Goal: Task Accomplishment & Management: Use online tool/utility

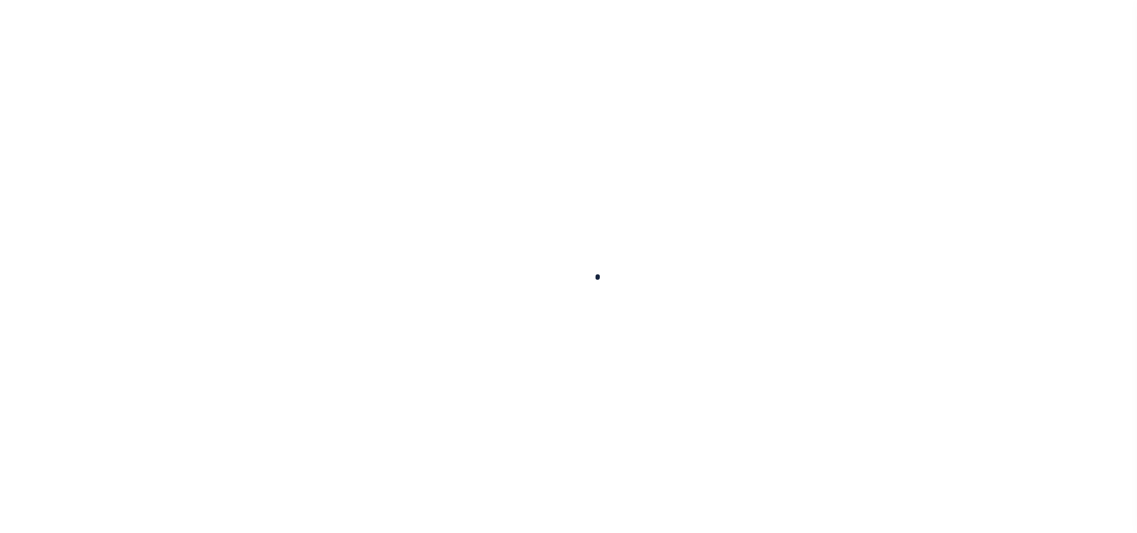
select select "100"
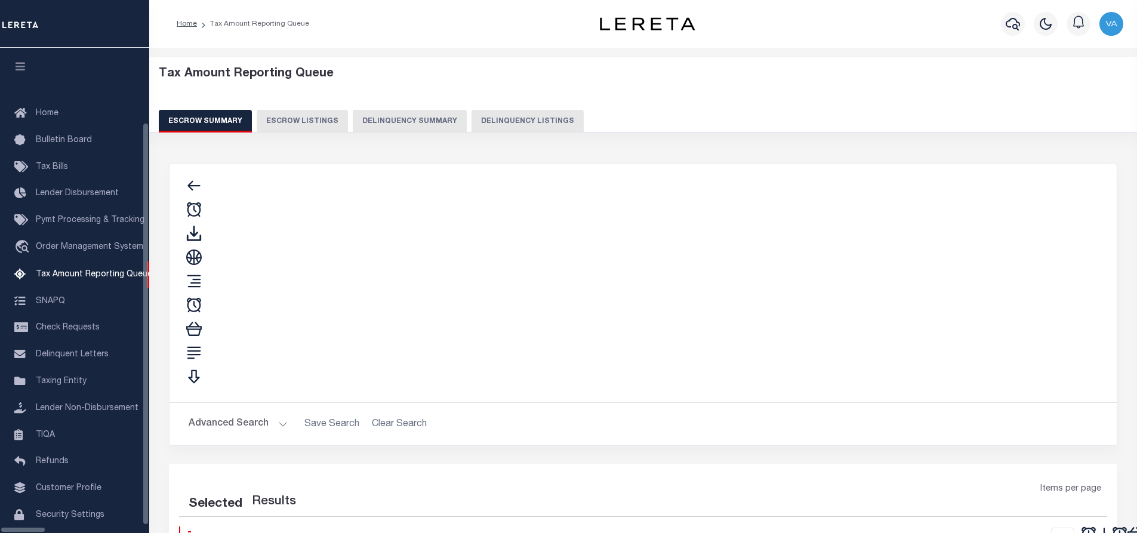
scroll to position [39, 0]
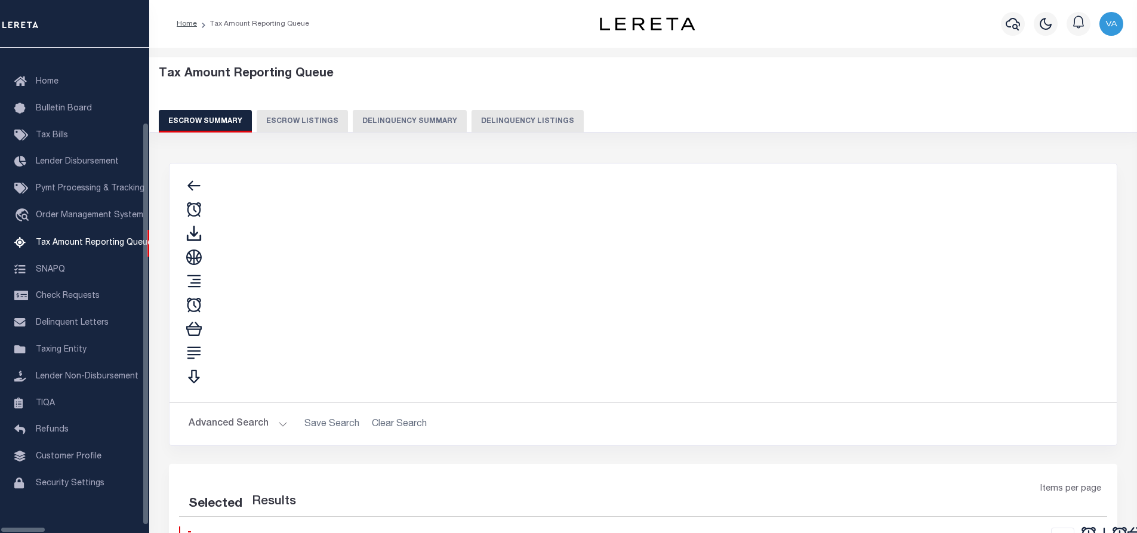
select select "100"
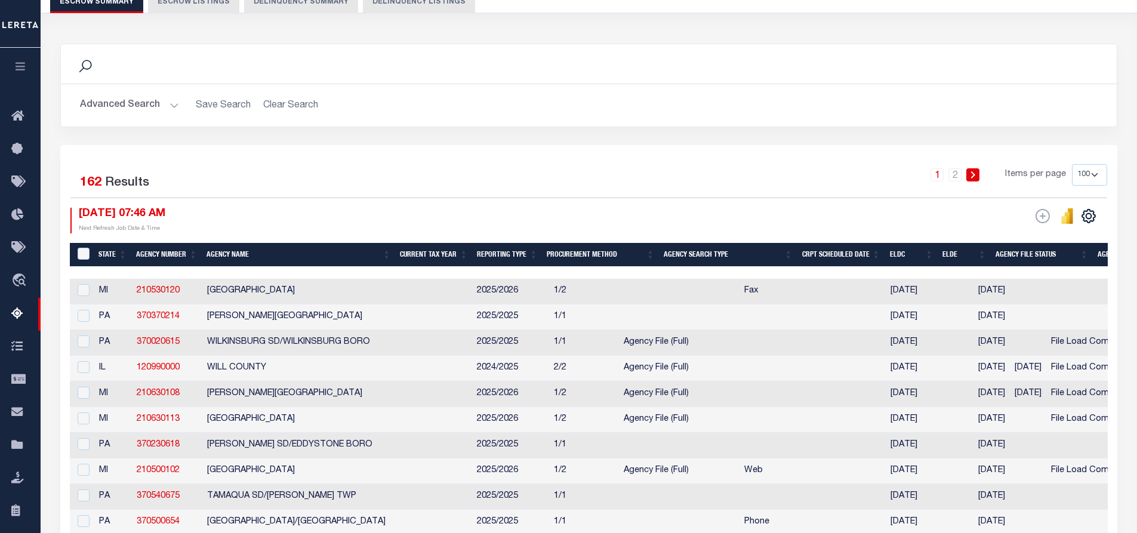
scroll to position [0, 0]
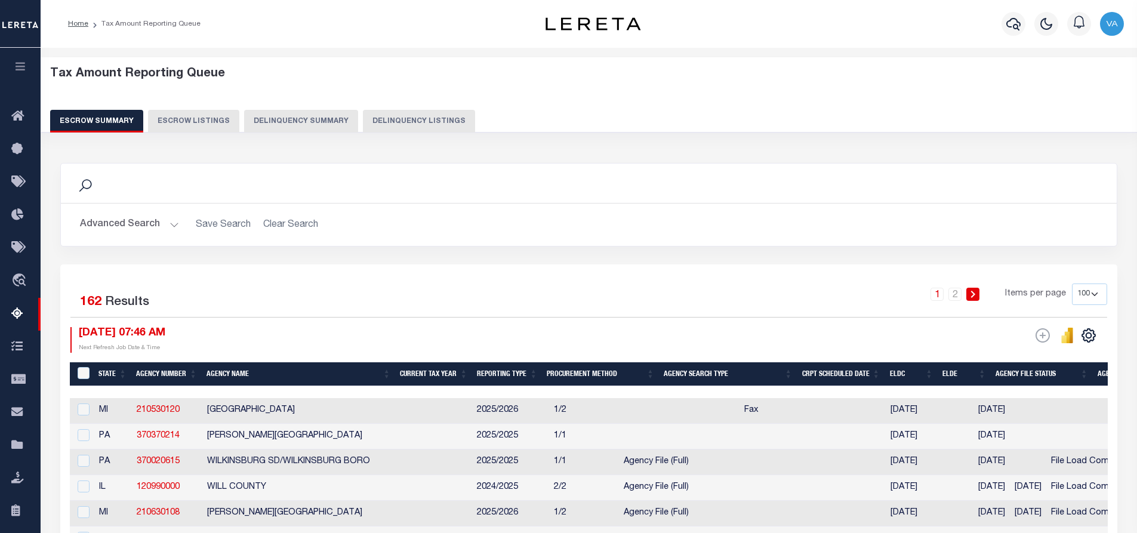
drag, startPoint x: 438, startPoint y: 390, endPoint x: 893, endPoint y: 404, distance: 455.8
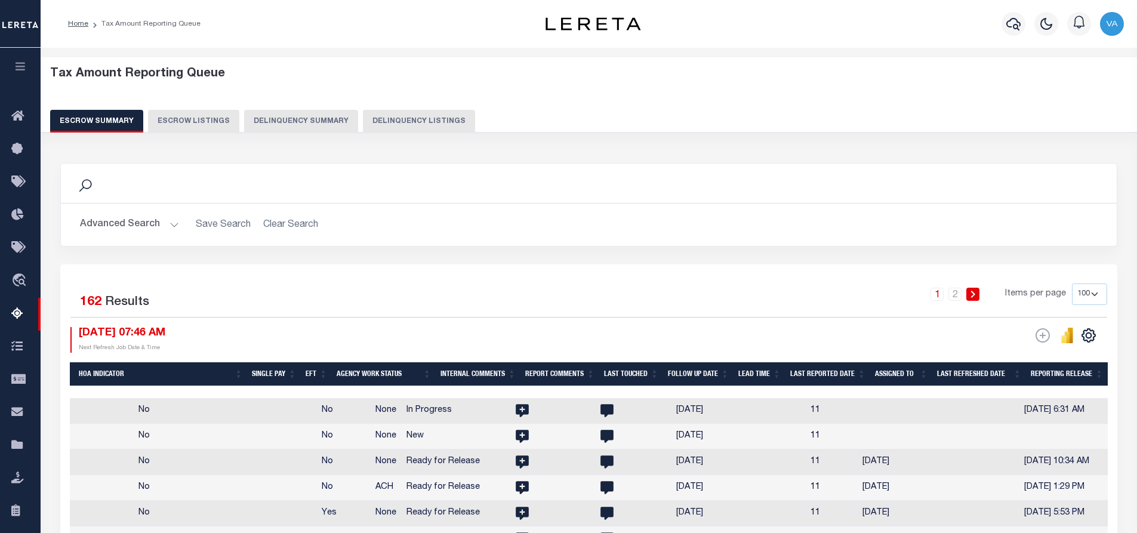
click at [154, 226] on button "Advanced Search" at bounding box center [129, 224] width 99 height 23
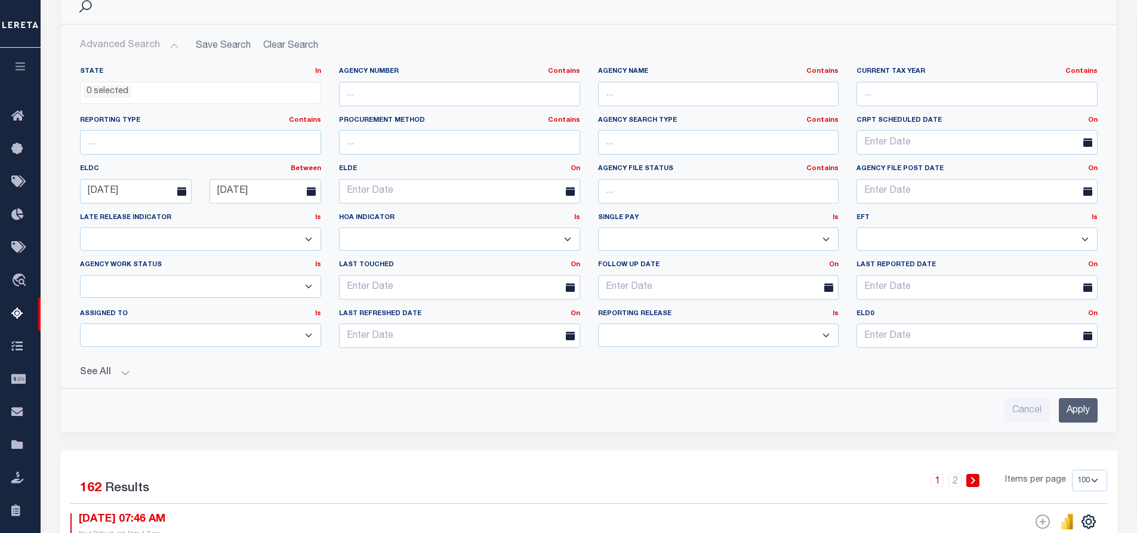
click at [127, 376] on button "See All" at bounding box center [589, 372] width 1018 height 11
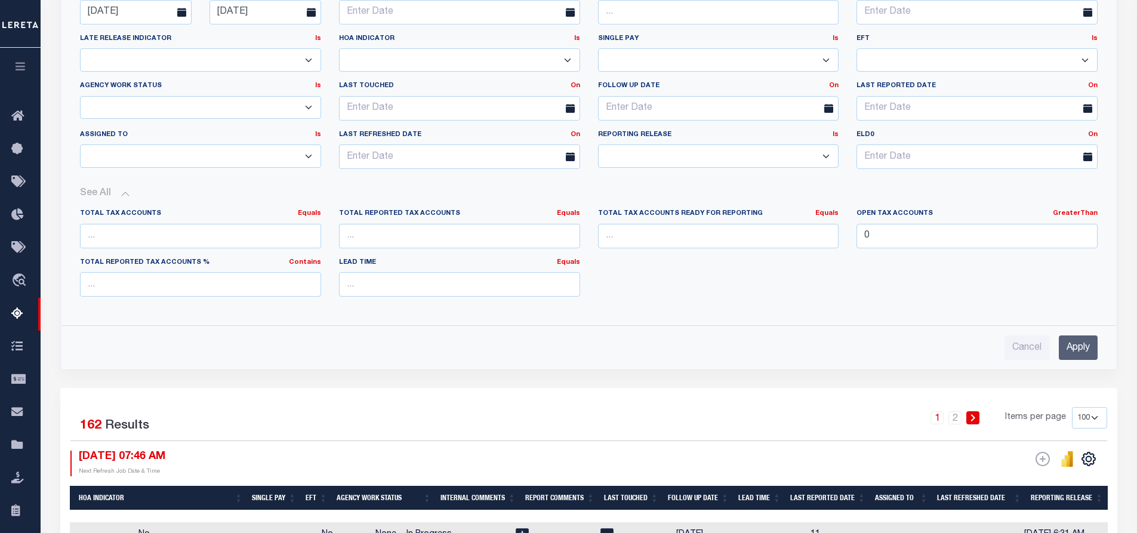
click at [837, 299] on div "Total Tax Accounts Equals Equals Is Not Equal To Is Greater Than Is Less Than T…" at bounding box center [589, 257] width 1036 height 97
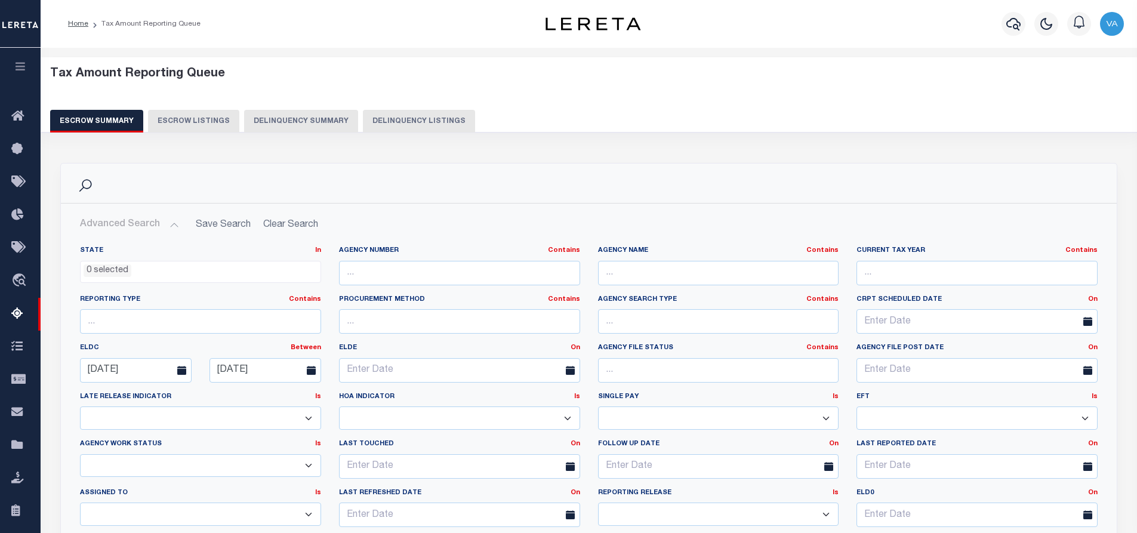
click at [379, 31] on div "Home Tax Amount Reporting Queue" at bounding box center [282, 23] width 446 height 25
click at [743, 170] on div "Search" at bounding box center [589, 183] width 1056 height 39
click at [518, 488] on label "Last Refreshed Date On On After Before Between" at bounding box center [459, 493] width 259 height 10
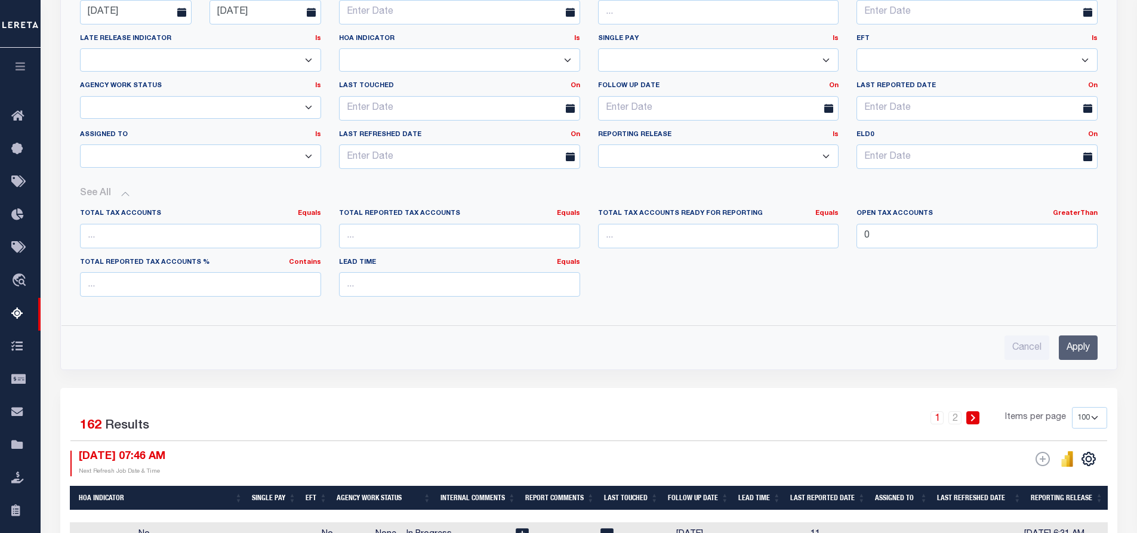
scroll to position [119, 0]
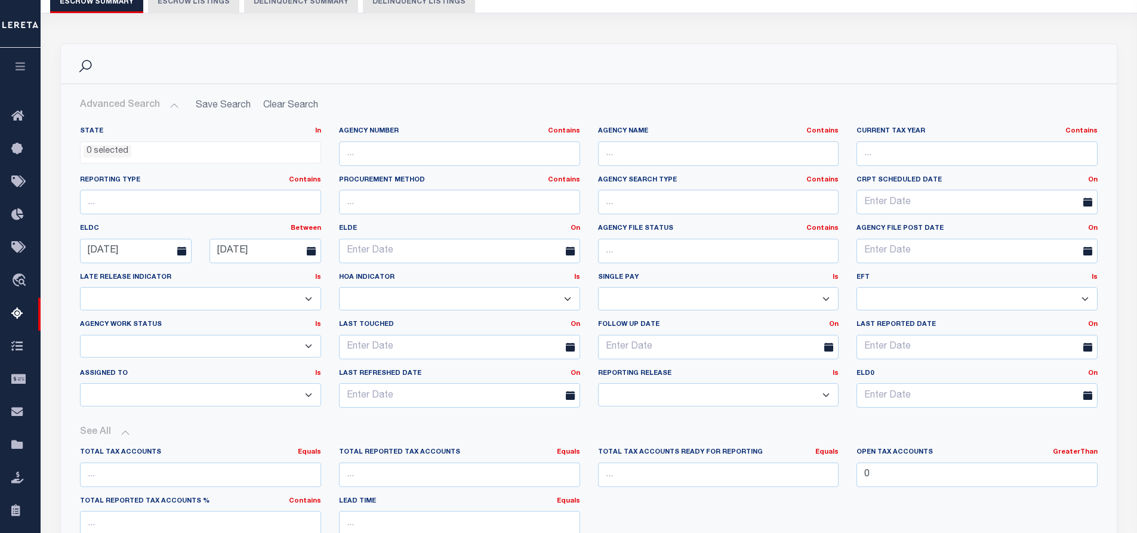
click at [119, 435] on button "See All" at bounding box center [589, 432] width 1018 height 11
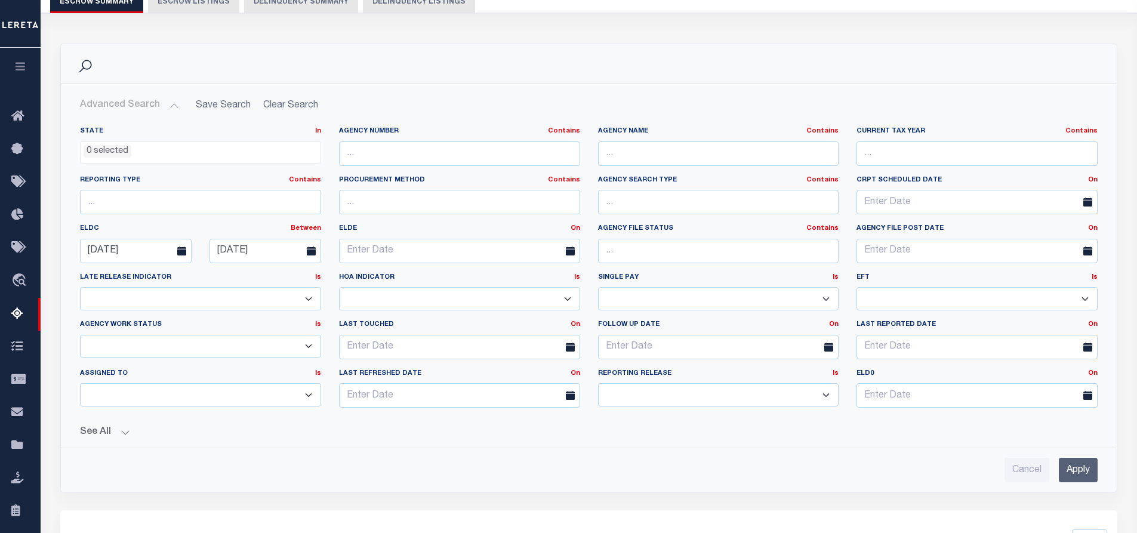
click at [119, 431] on button "See All" at bounding box center [589, 432] width 1018 height 11
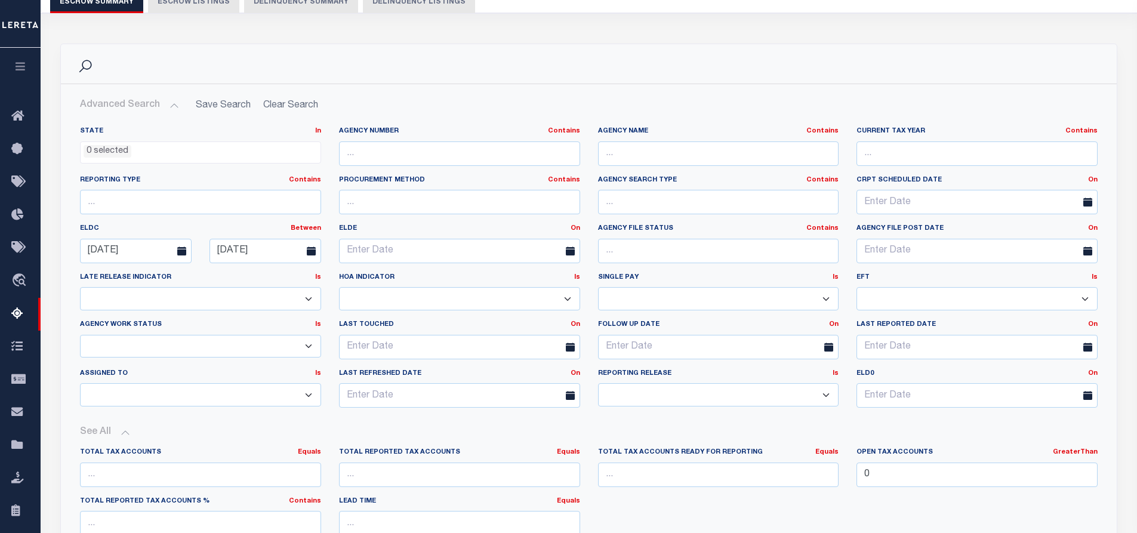
scroll to position [299, 0]
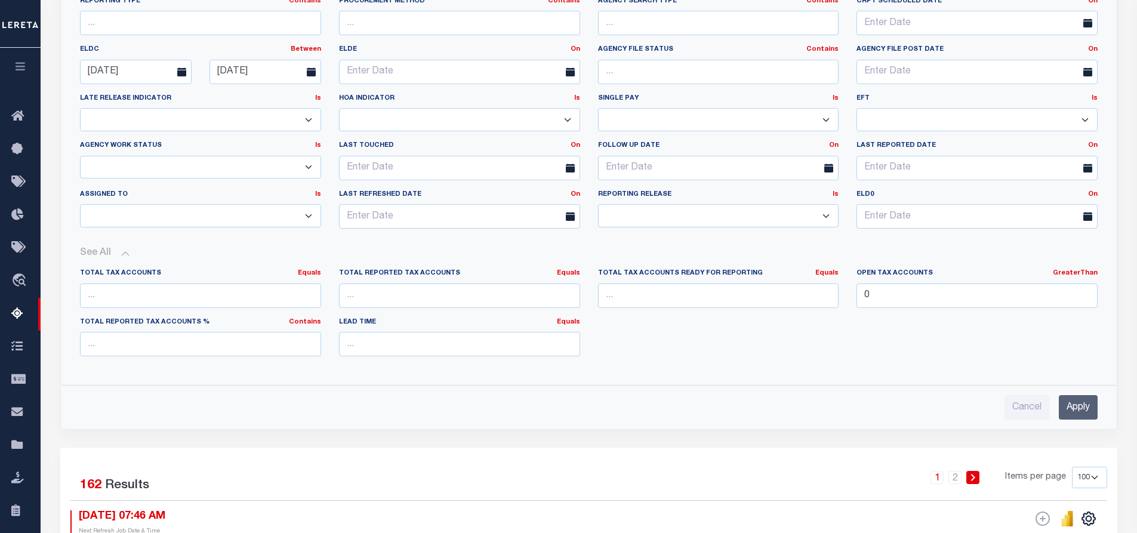
click at [1080, 399] on input "Apply" at bounding box center [1078, 407] width 39 height 24
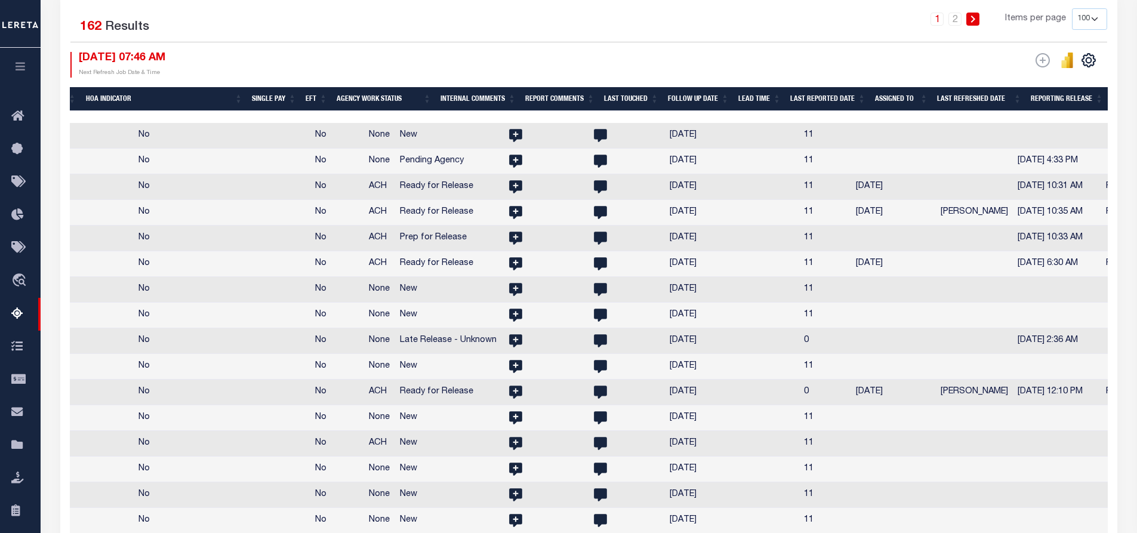
scroll to position [0, 1757]
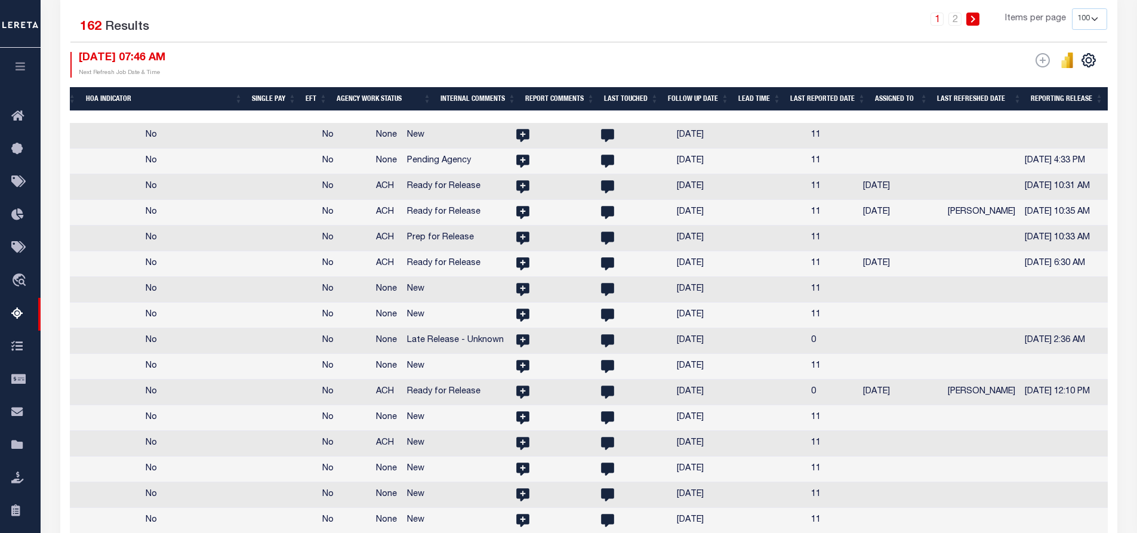
click at [917, 94] on th "Assigned To" at bounding box center [902, 99] width 62 height 24
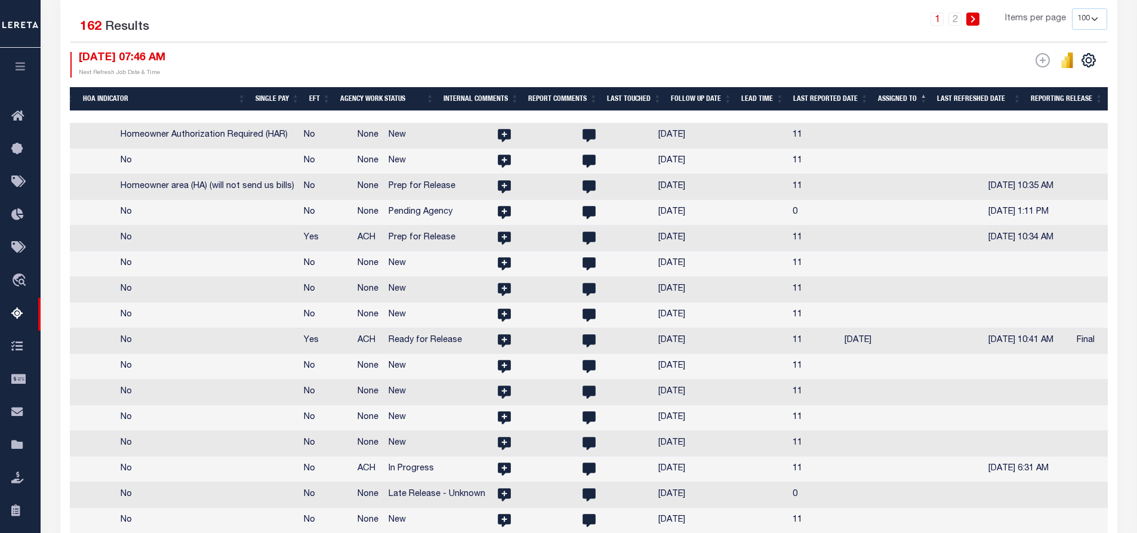
scroll to position [0, 1735]
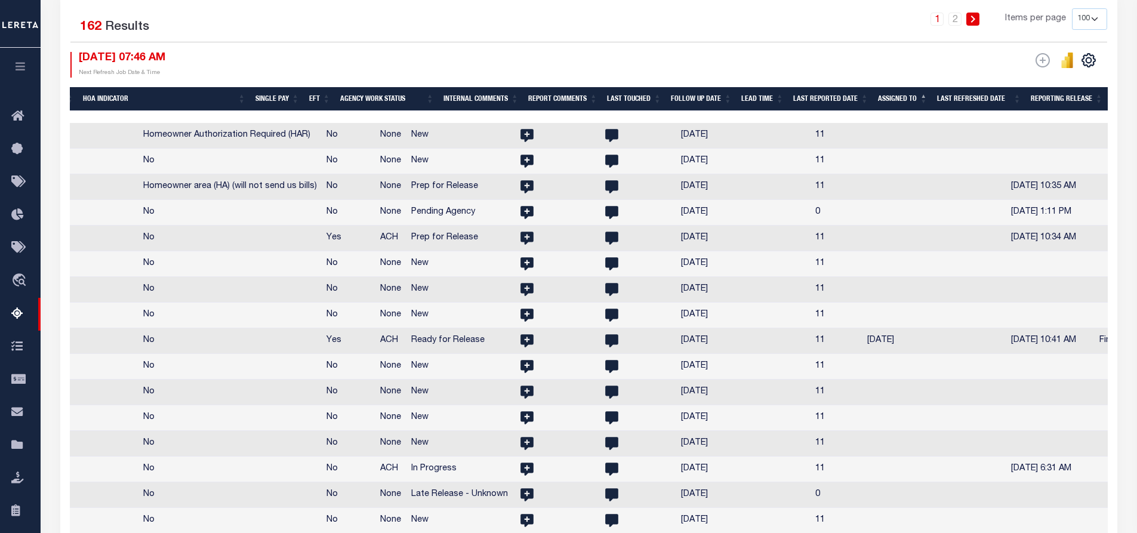
click at [917, 94] on th "Assigned To" at bounding box center [903, 99] width 59 height 24
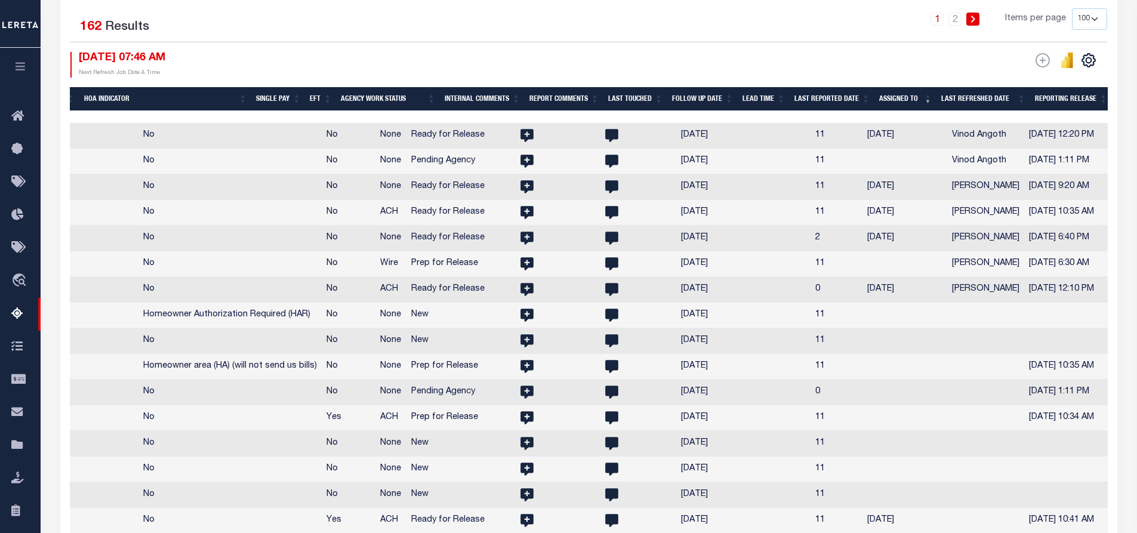
drag, startPoint x: 725, startPoint y: 115, endPoint x: 302, endPoint y: 115, distance: 423.9
click at [300, 116] on div at bounding box center [589, 117] width 1038 height 12
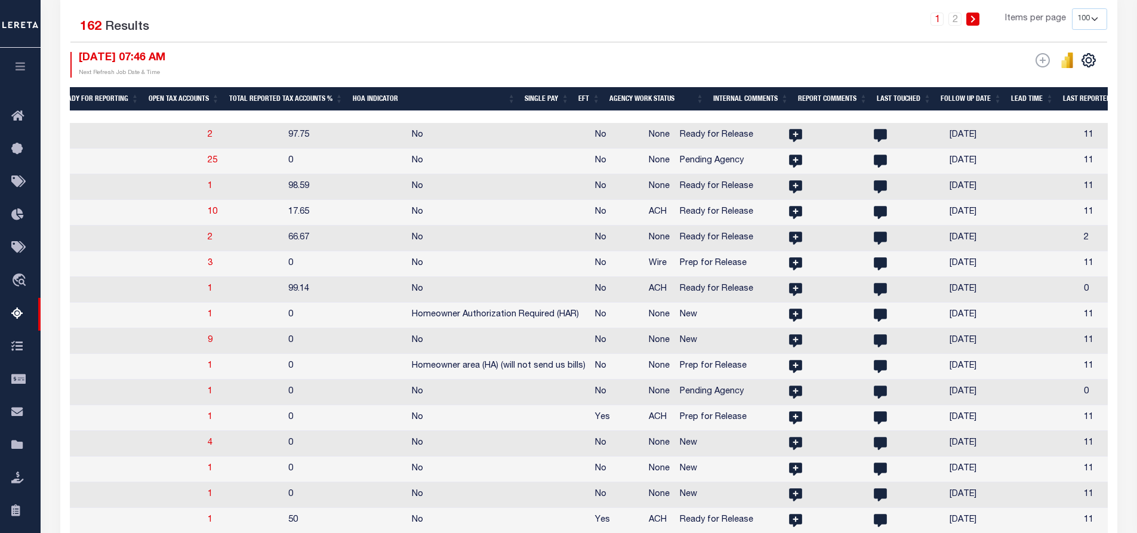
scroll to position [0, 1485]
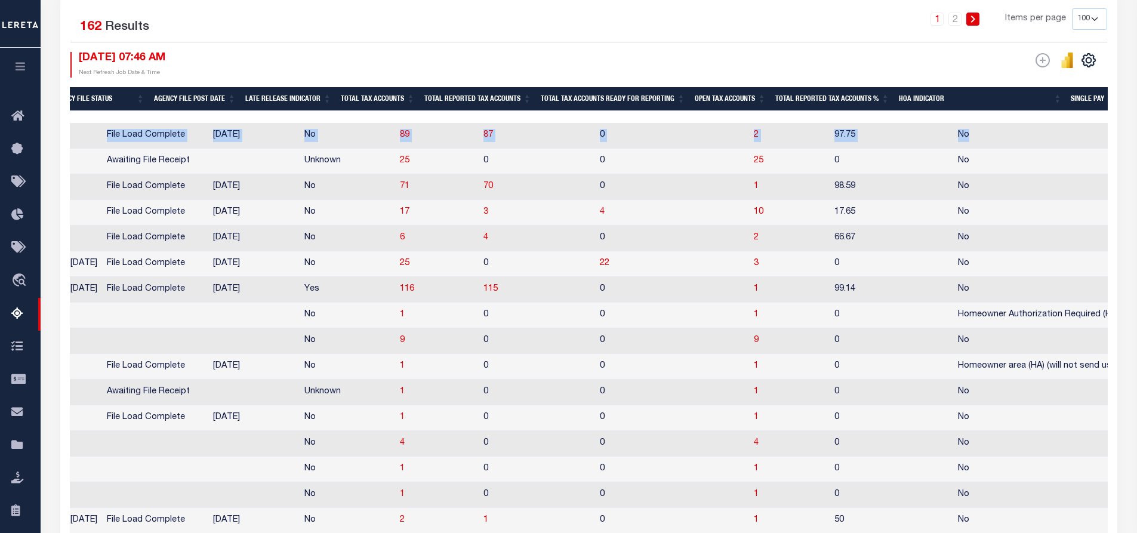
drag, startPoint x: 779, startPoint y: 115, endPoint x: 974, endPoint y: 128, distance: 195.1
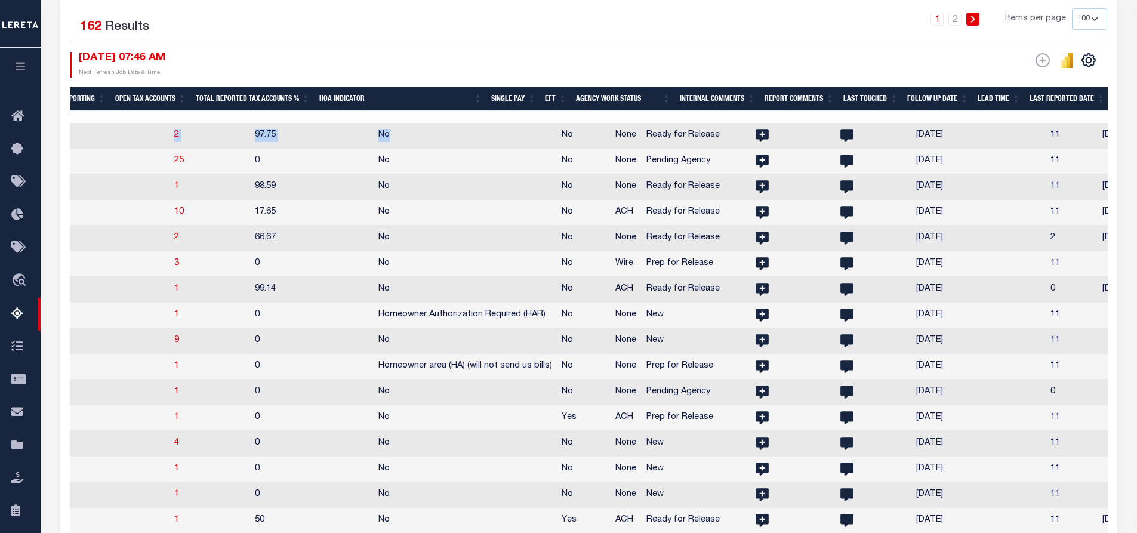
scroll to position [0, 1507]
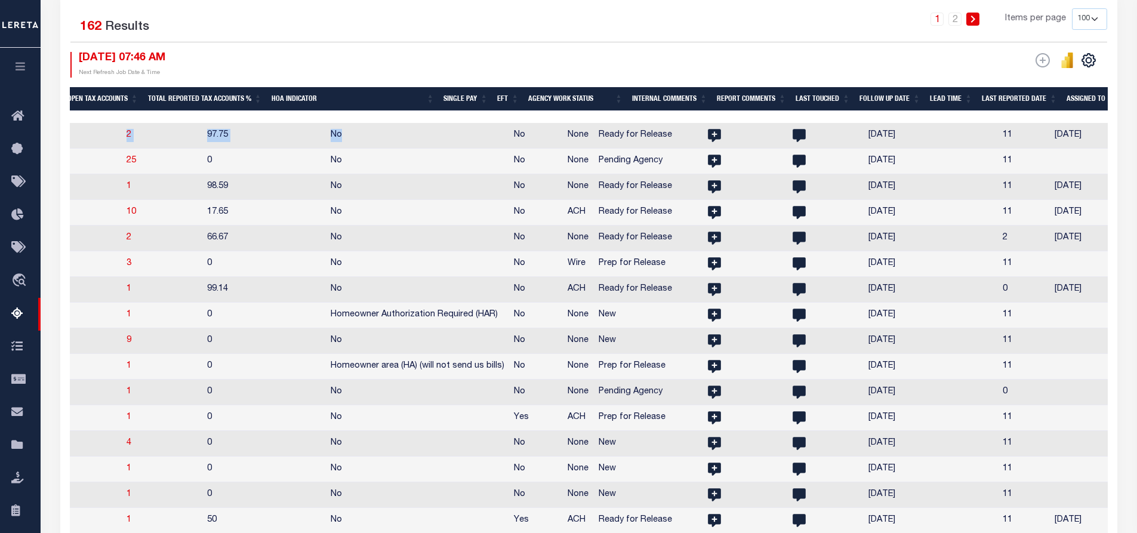
click at [849, 98] on th "Last Touched" at bounding box center [823, 99] width 64 height 24
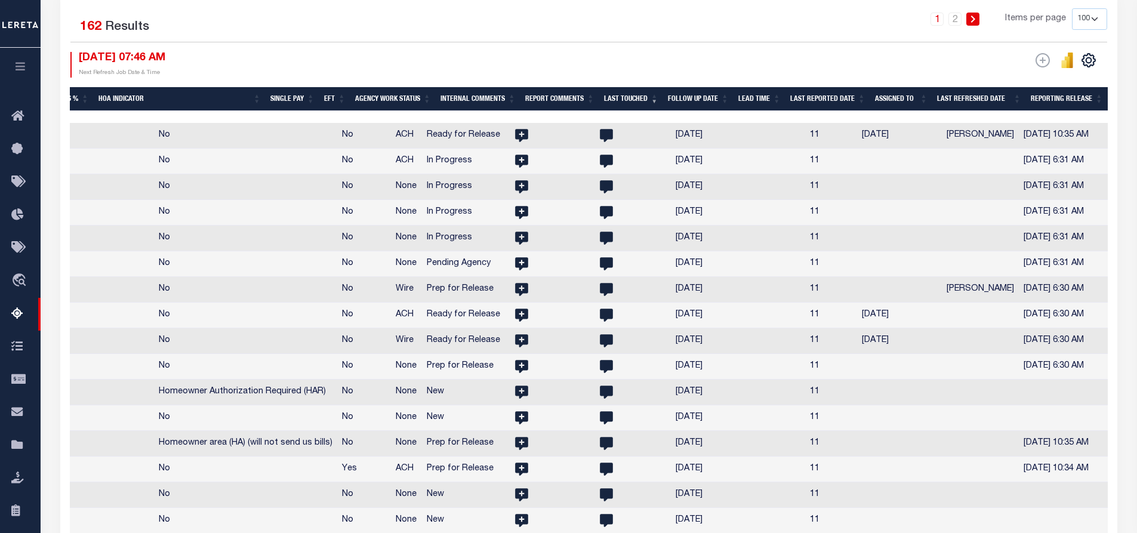
click at [915, 91] on th "Assigned To" at bounding box center [902, 99] width 62 height 24
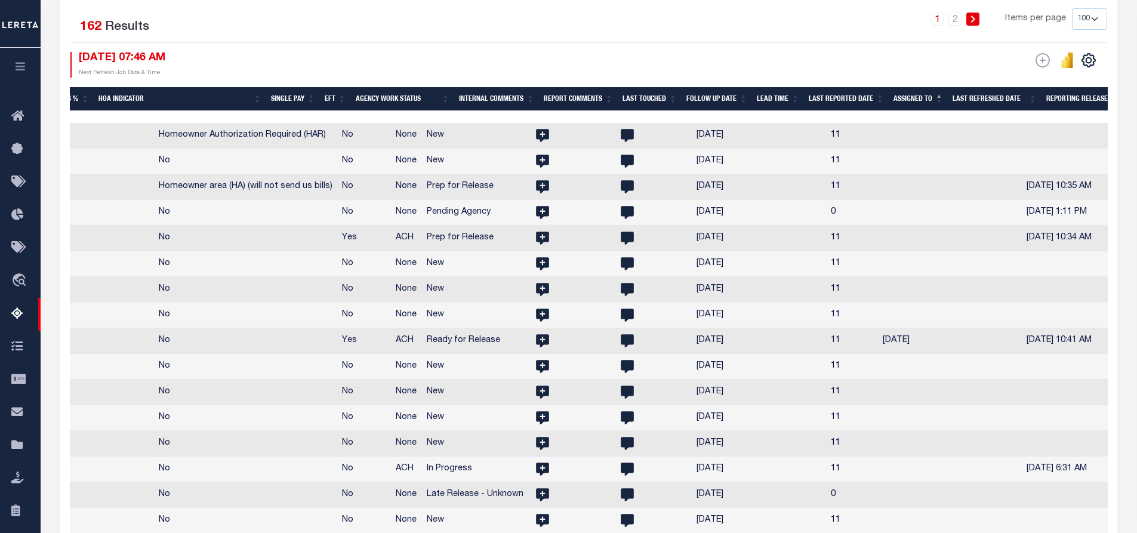
click at [916, 96] on th "Assigned To" at bounding box center [918, 99] width 59 height 24
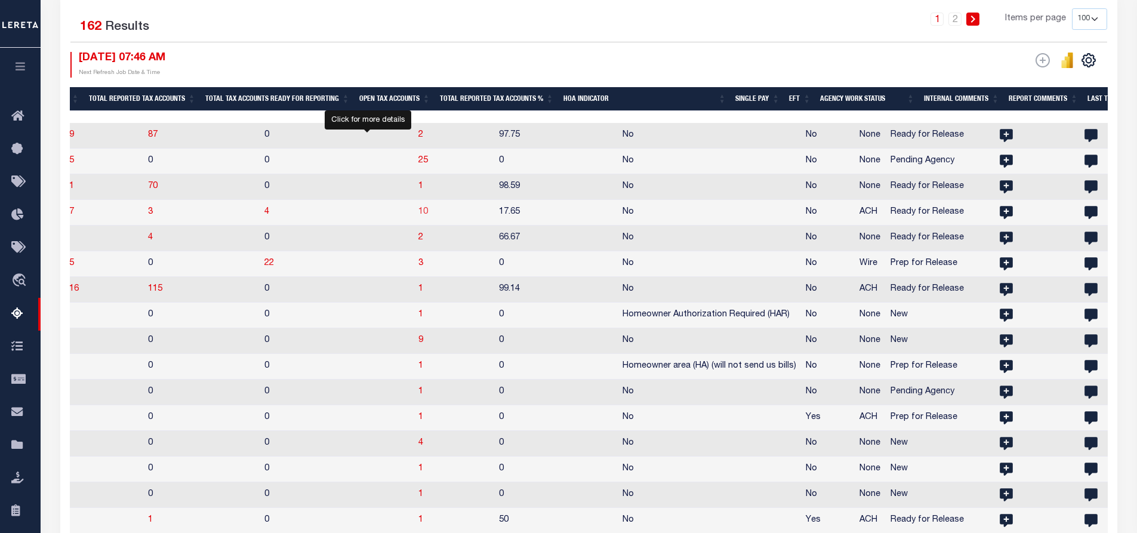
click at [419, 214] on span "10" at bounding box center [424, 212] width 10 height 8
select select "100"
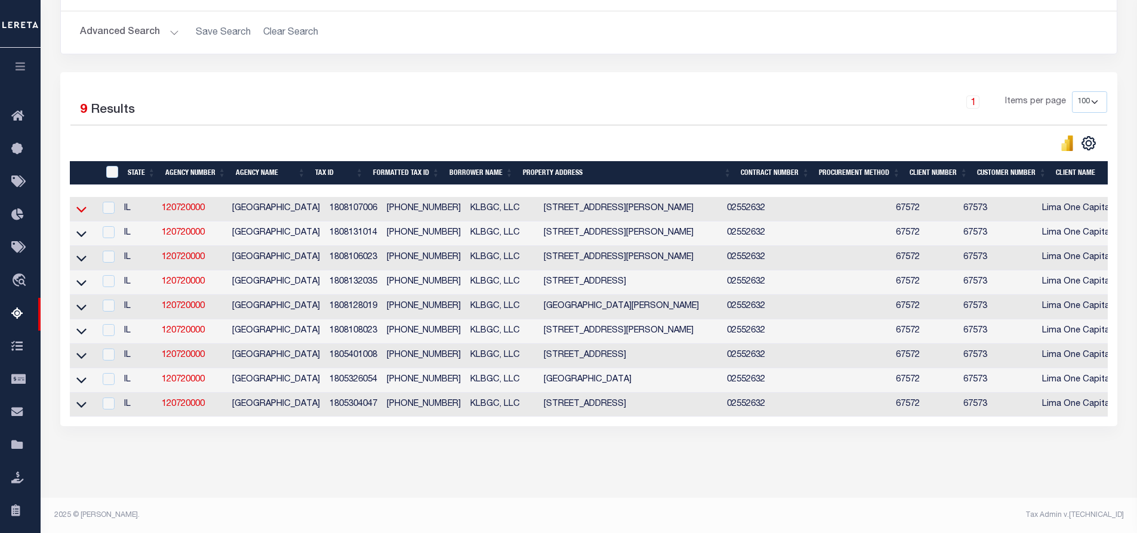
click at [81, 210] on icon at bounding box center [81, 209] width 10 height 13
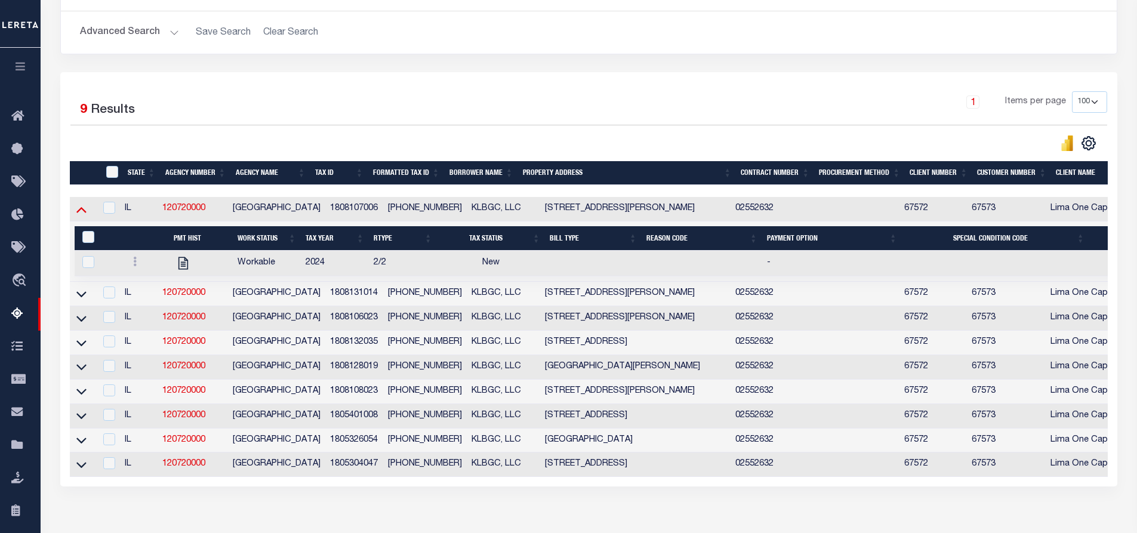
click at [83, 212] on icon at bounding box center [81, 210] width 10 height 6
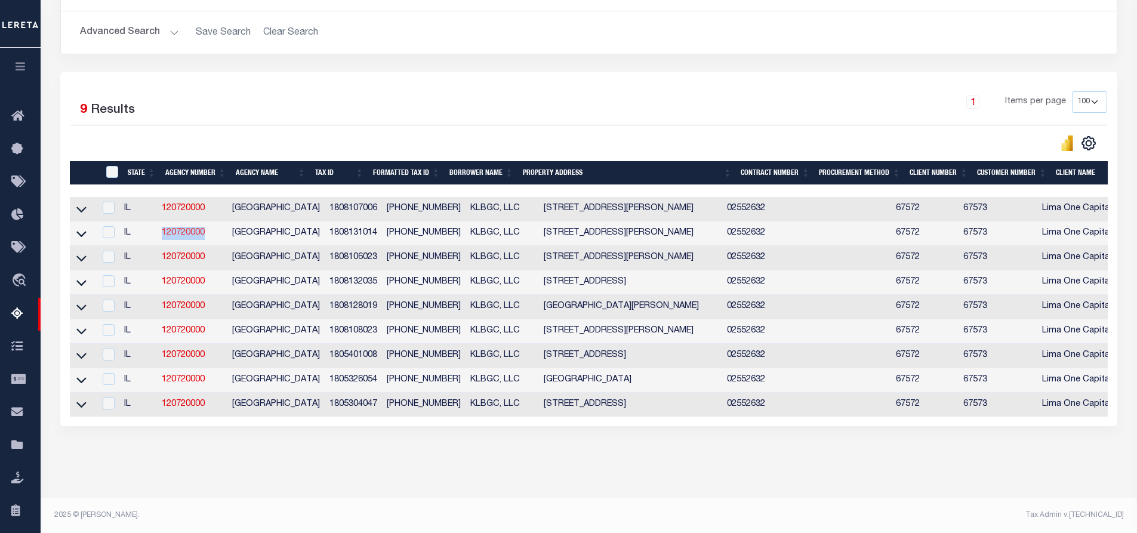
drag, startPoint x: 213, startPoint y: 235, endPoint x: 165, endPoint y: 235, distance: 48.4
click at [165, 235] on td "120720000" at bounding box center [192, 234] width 70 height 24
checkbox input "true"
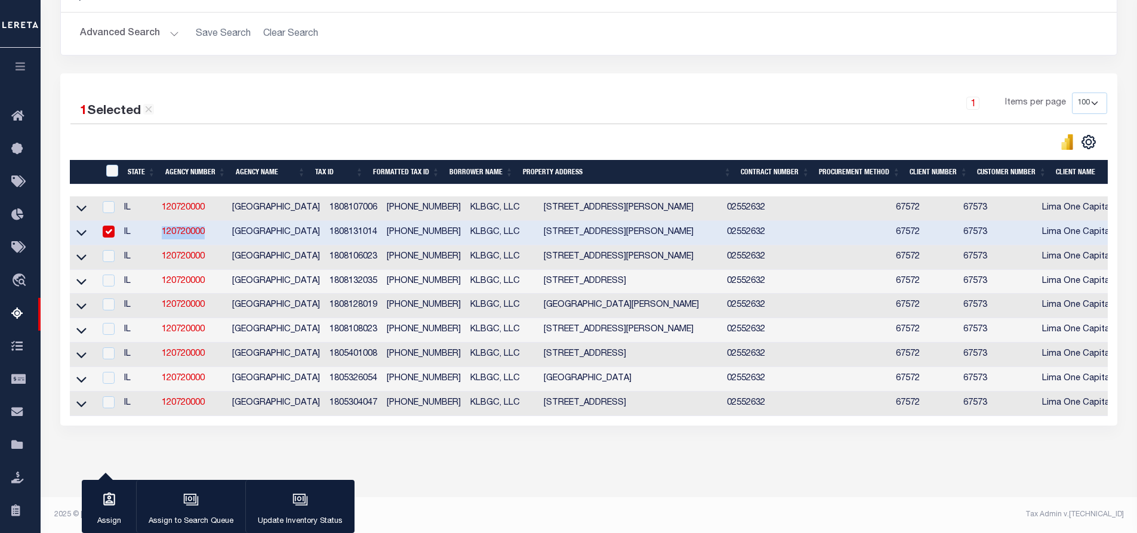
copy link "120720000"
click at [575, 462] on div "Search Advanced Search Save Search Clear Search In In AK AL AR AZ CA CO CT" at bounding box center [590, 211] width 1074 height 502
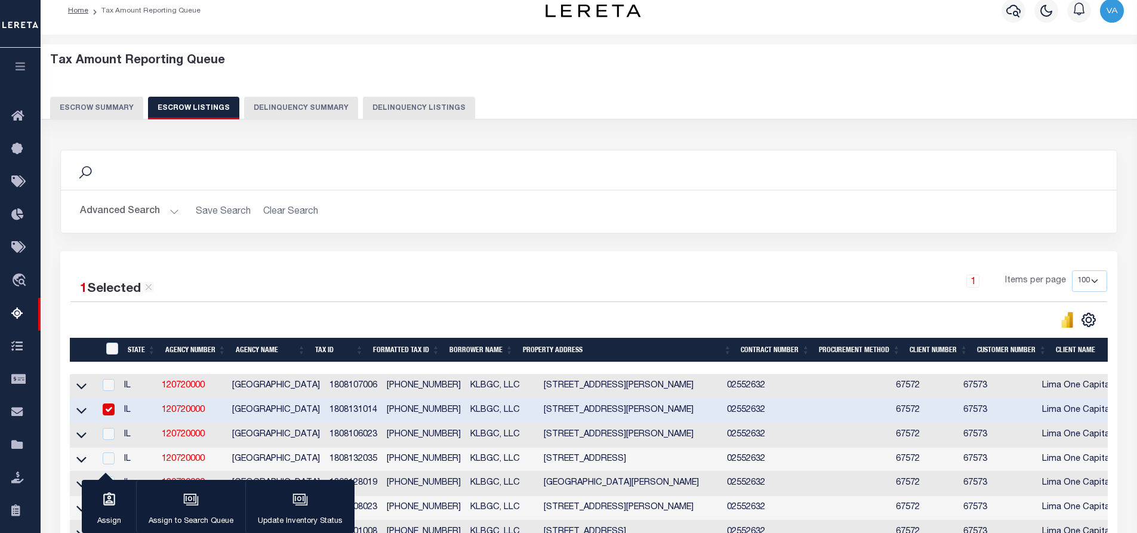
scroll to position [0, 0]
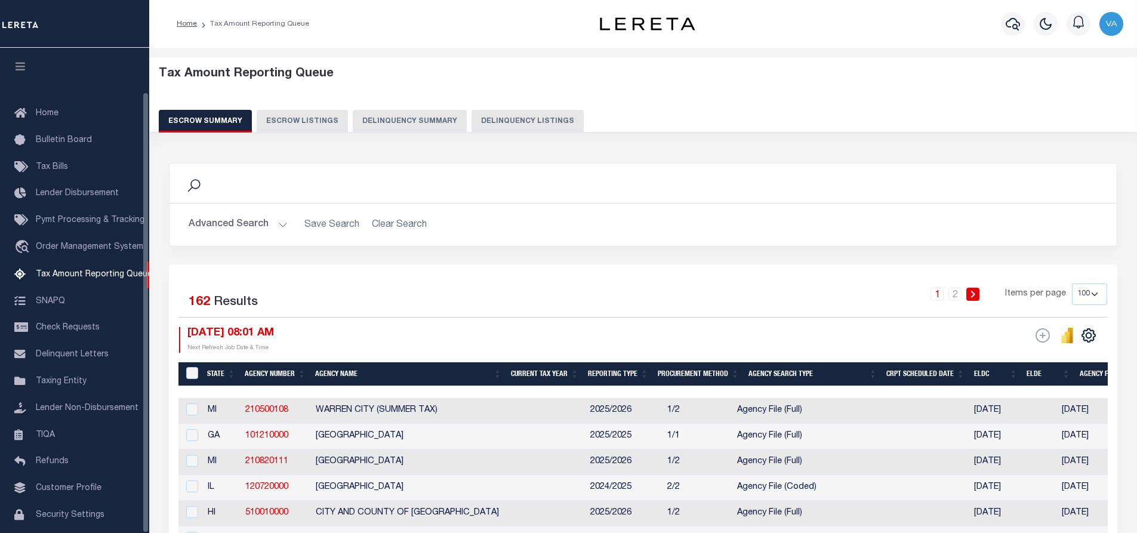
select select "100"
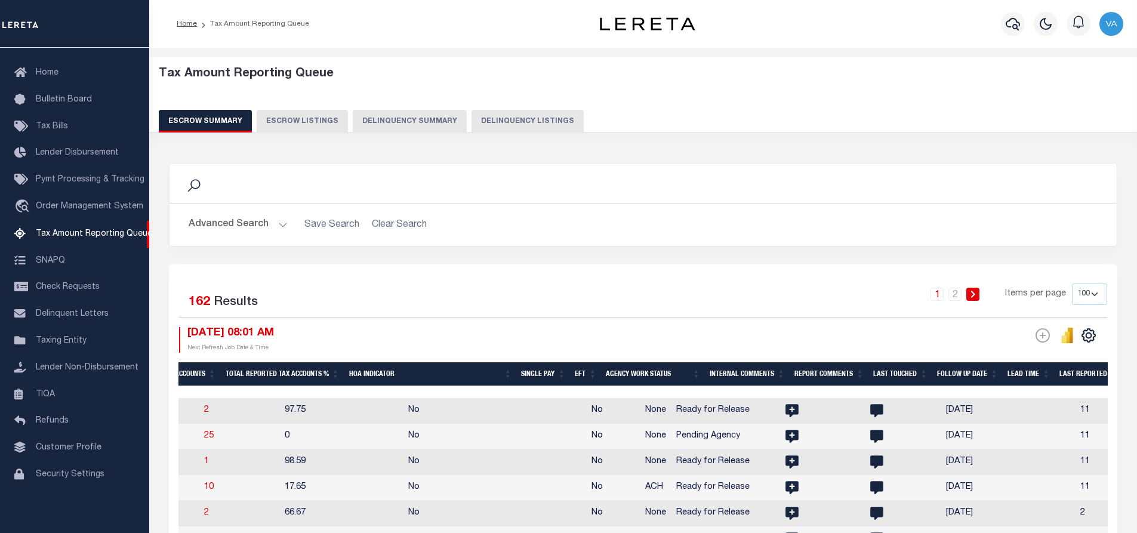
scroll to position [0, 1573]
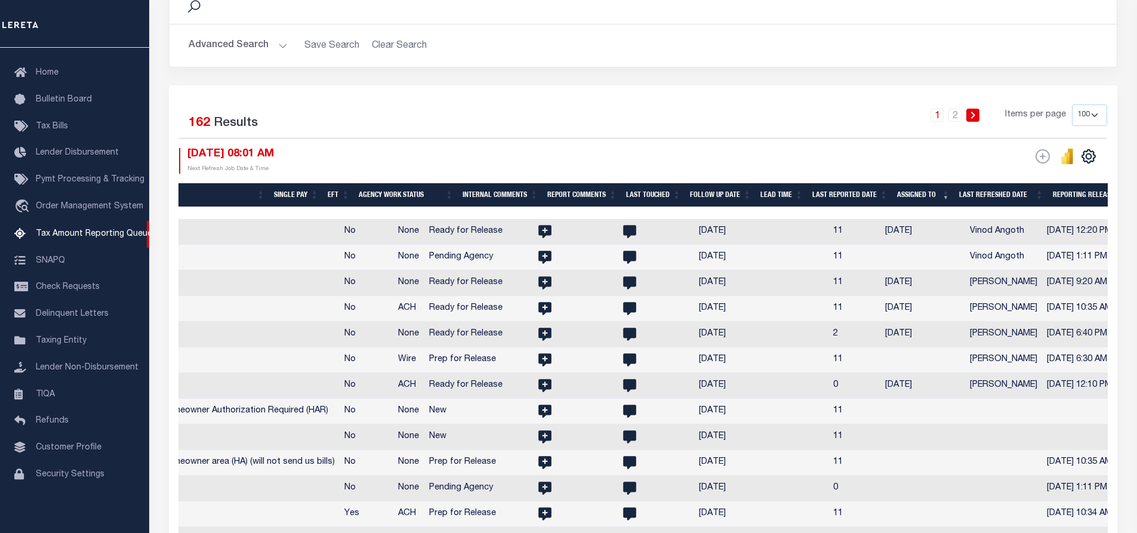
click at [435, 194] on th "Agency Work Status" at bounding box center [406, 195] width 104 height 24
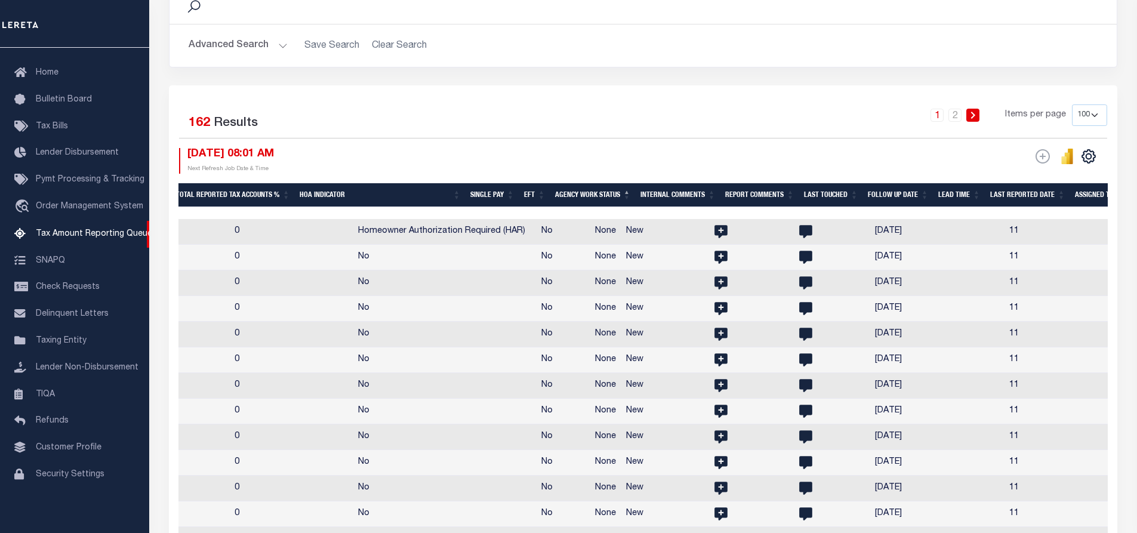
click at [636, 192] on th "Agency Work Status" at bounding box center [593, 195] width 85 height 24
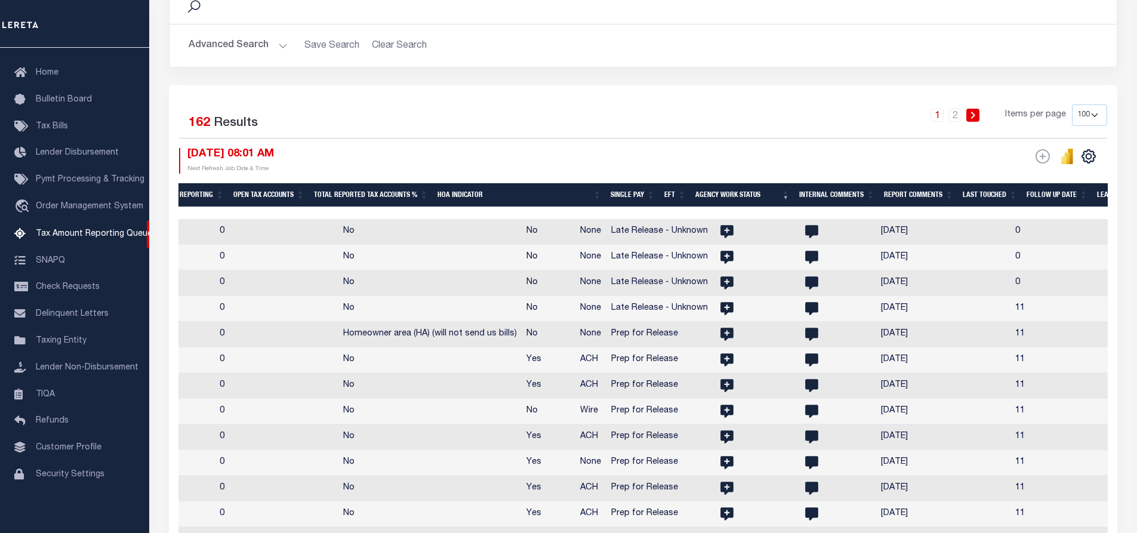
scroll to position [0, 1518]
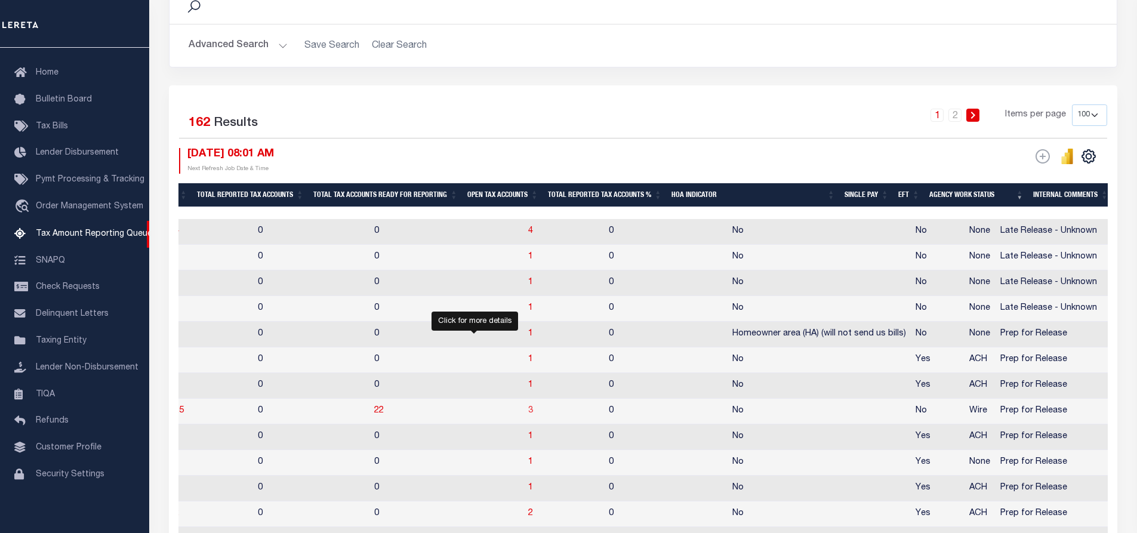
click at [528, 415] on span "3" at bounding box center [530, 411] width 5 height 8
select select "100"
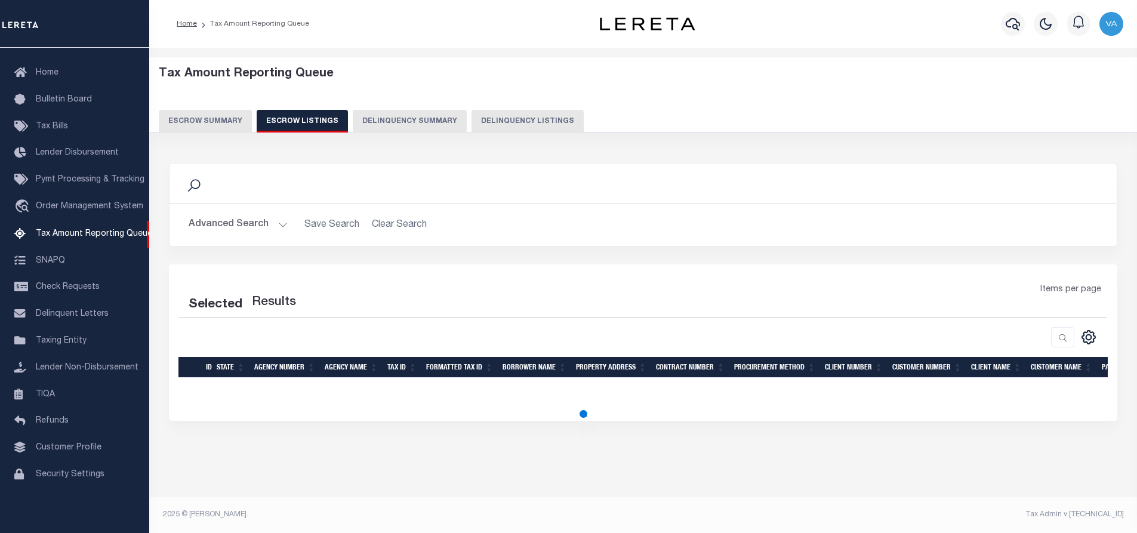
scroll to position [0, 0]
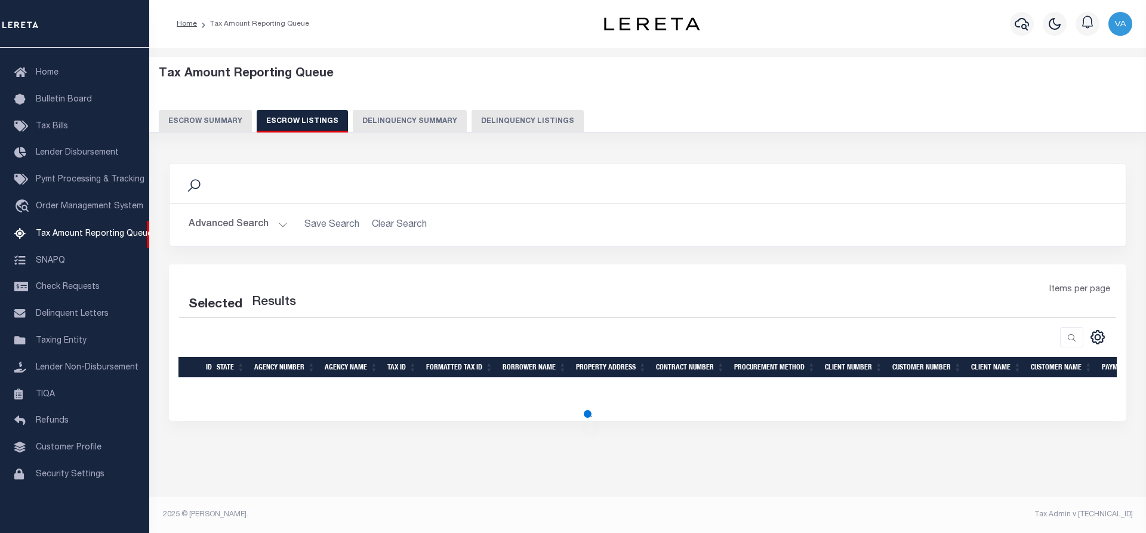
select select "100"
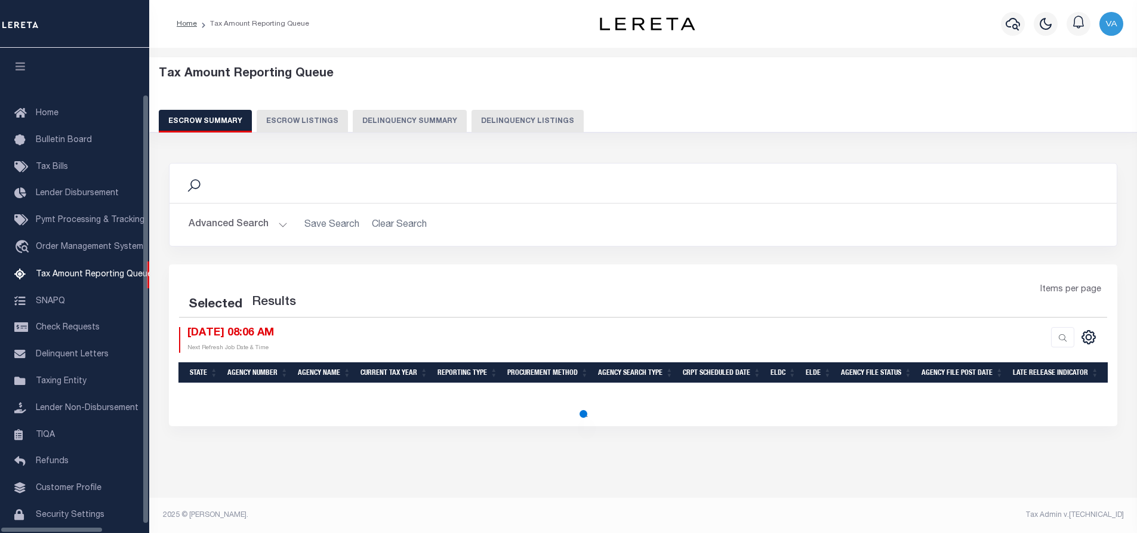
select select "100"
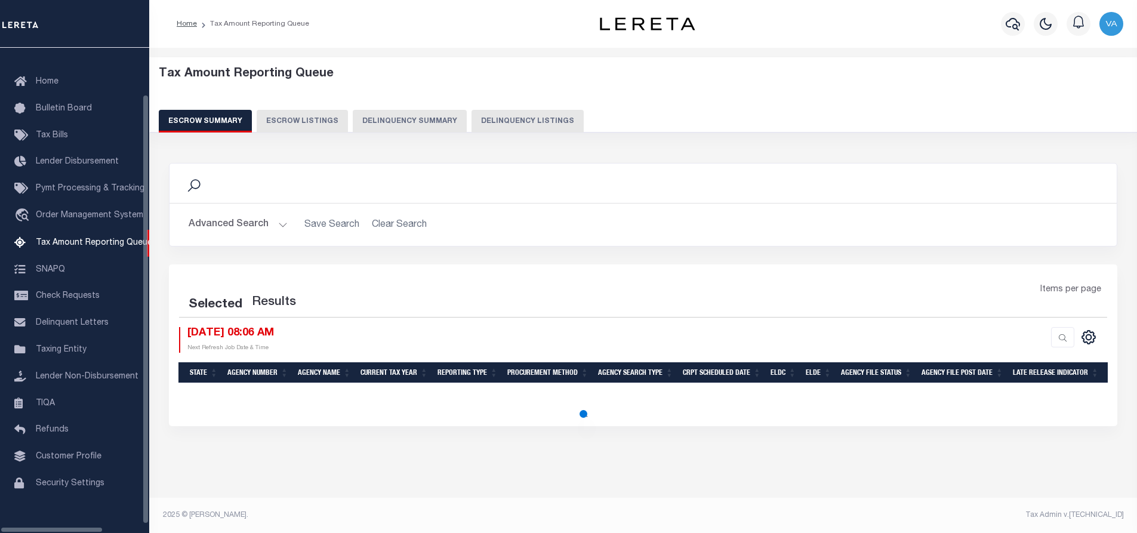
select select "100"
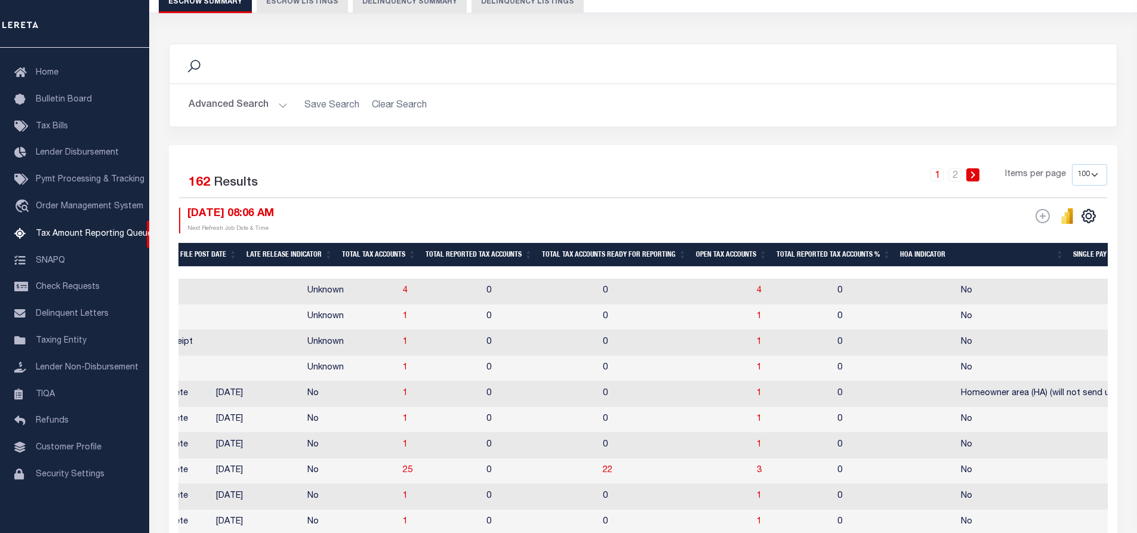
scroll to position [0, 1055]
click at [757, 423] on span "1" at bounding box center [759, 419] width 5 height 8
select select "100"
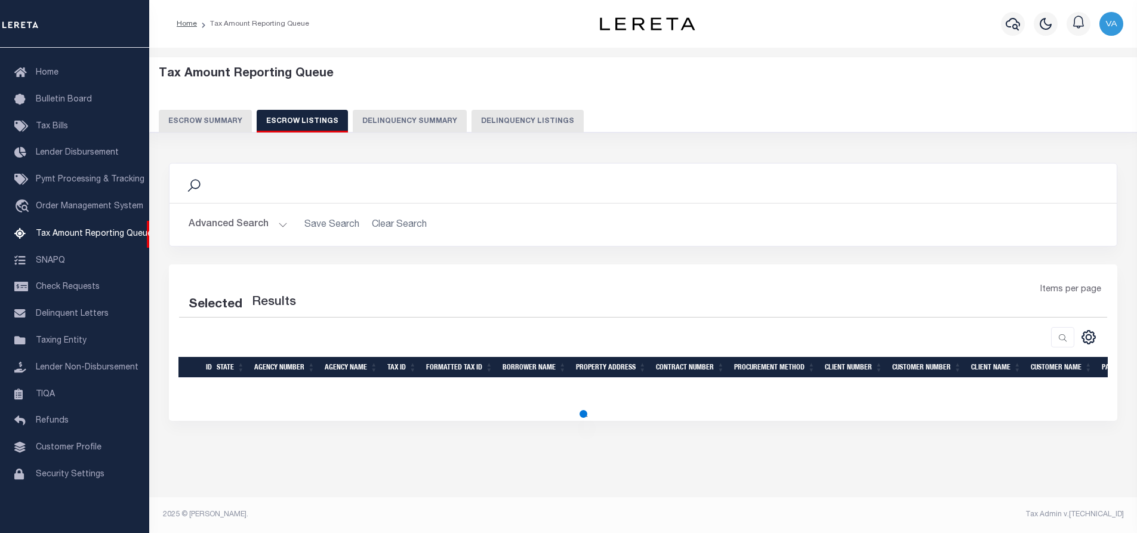
scroll to position [0, 0]
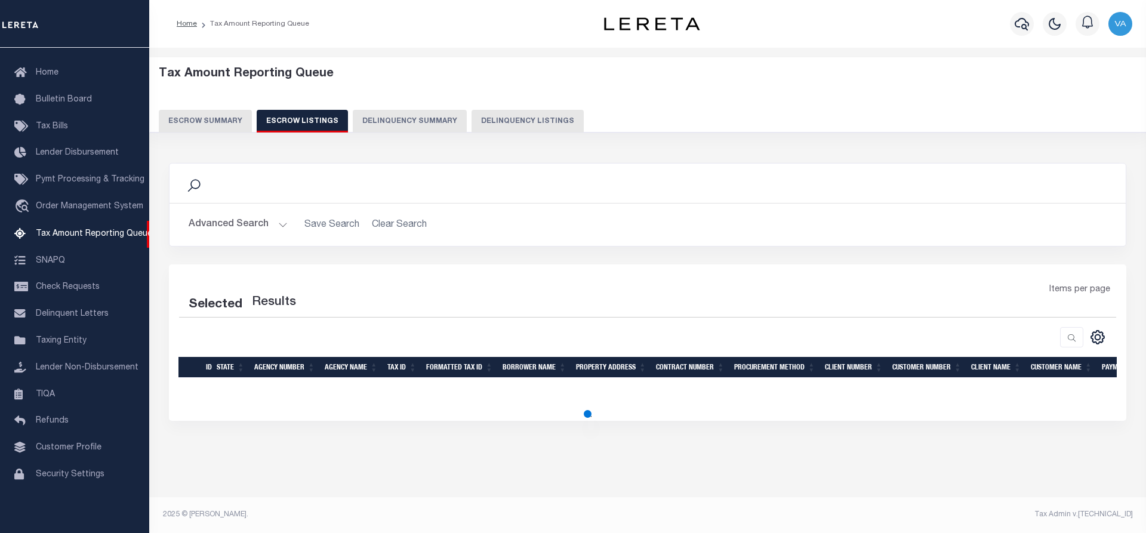
select select "100"
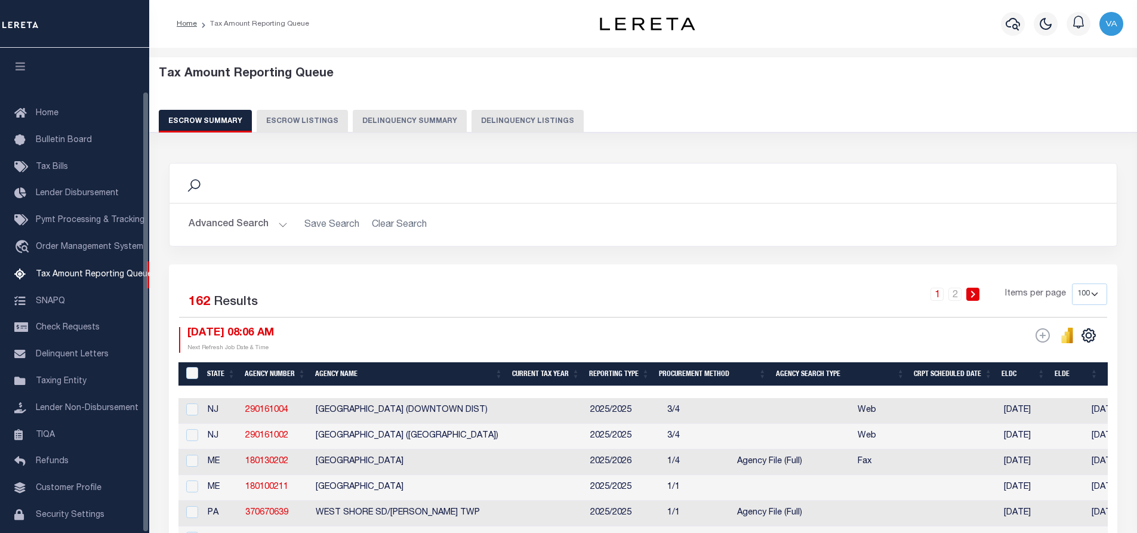
select select "100"
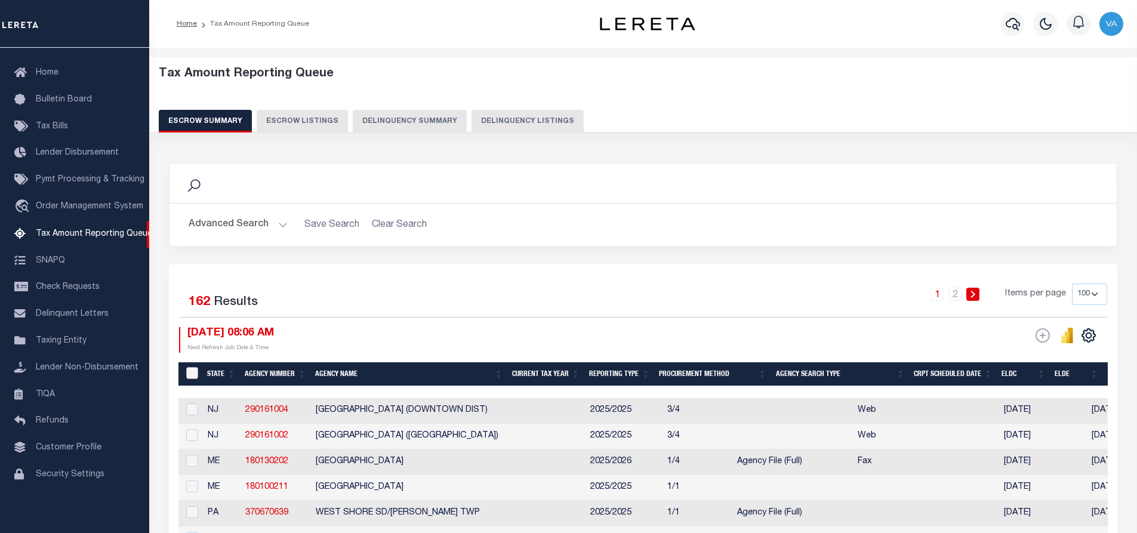
click at [193, 373] on input "&nbsp;" at bounding box center [192, 373] width 12 height 12
checkbox input "true"
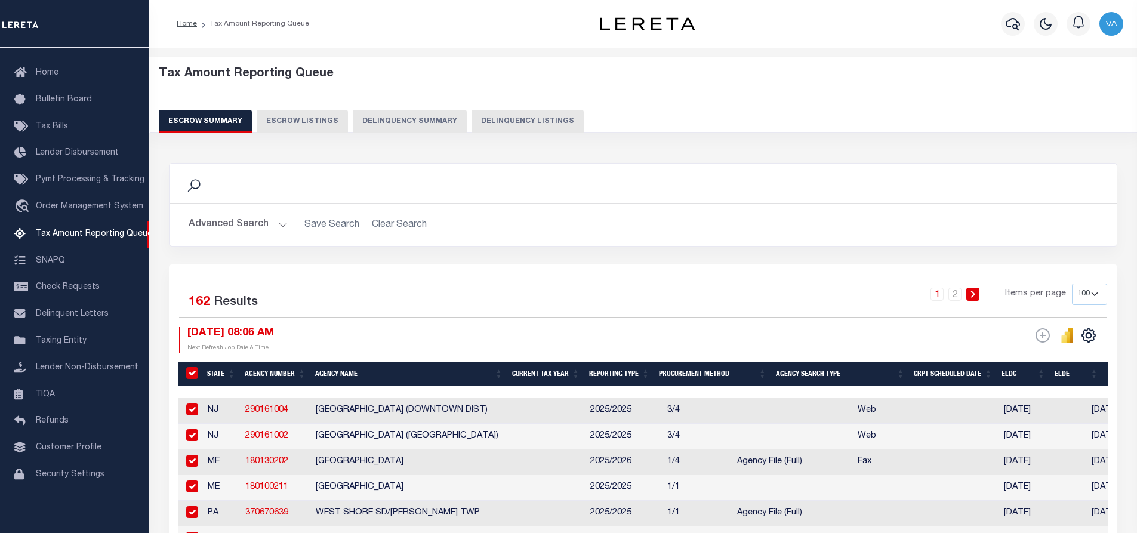
checkbox input "true"
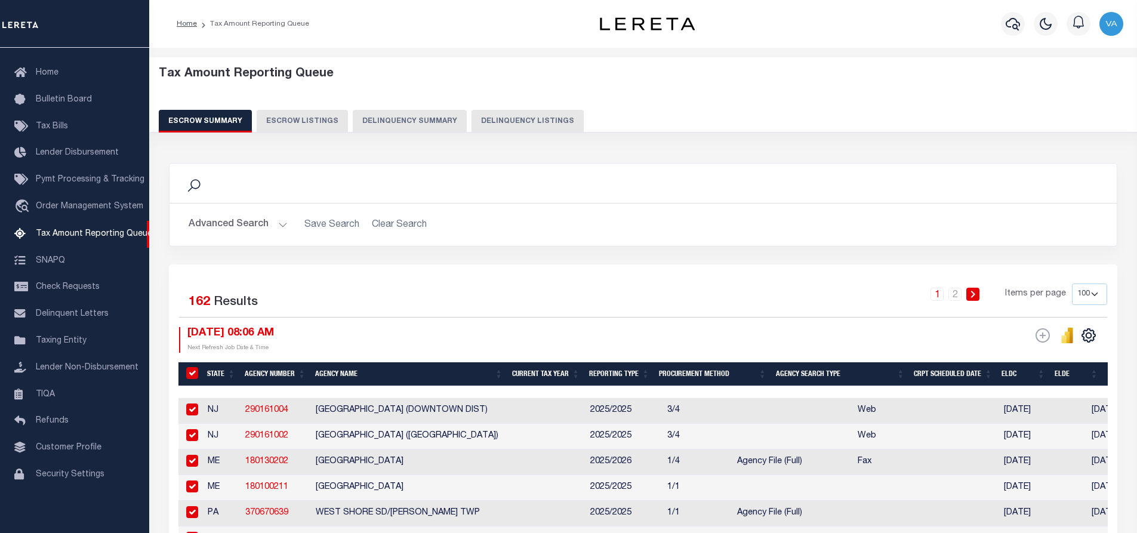
checkbox input "true"
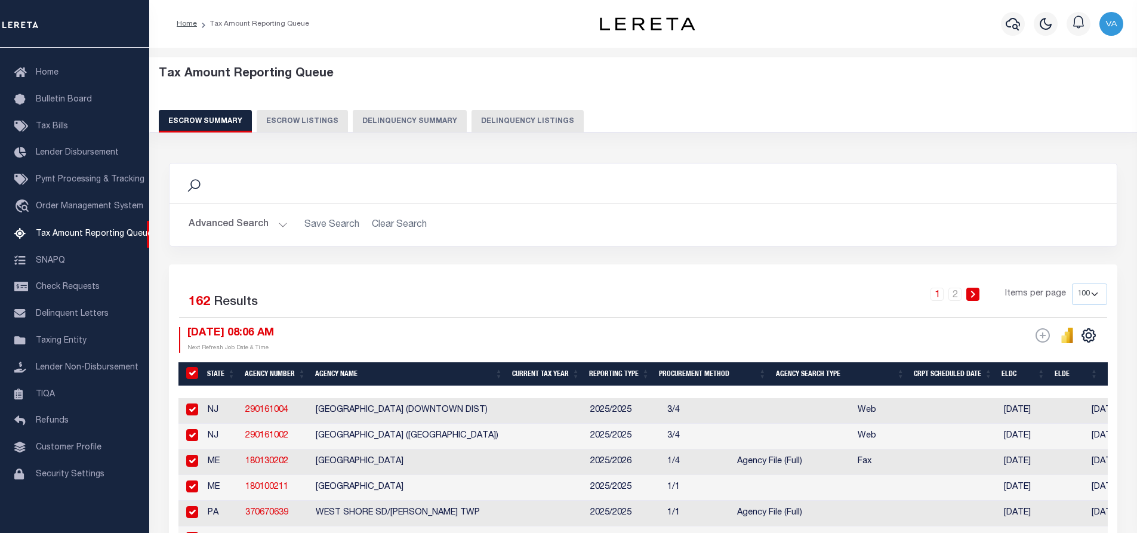
checkbox input "true"
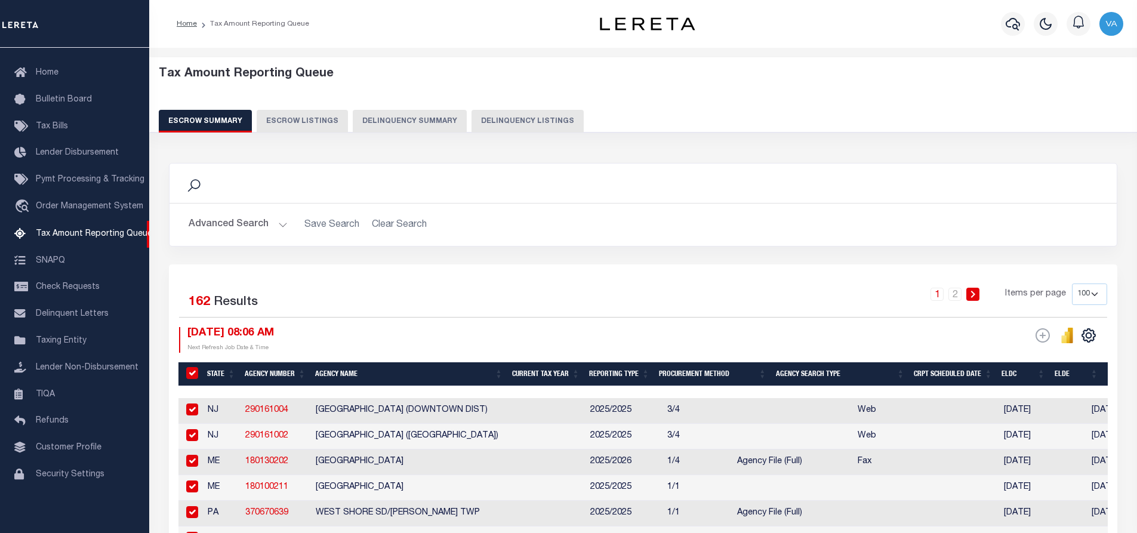
checkbox input "true"
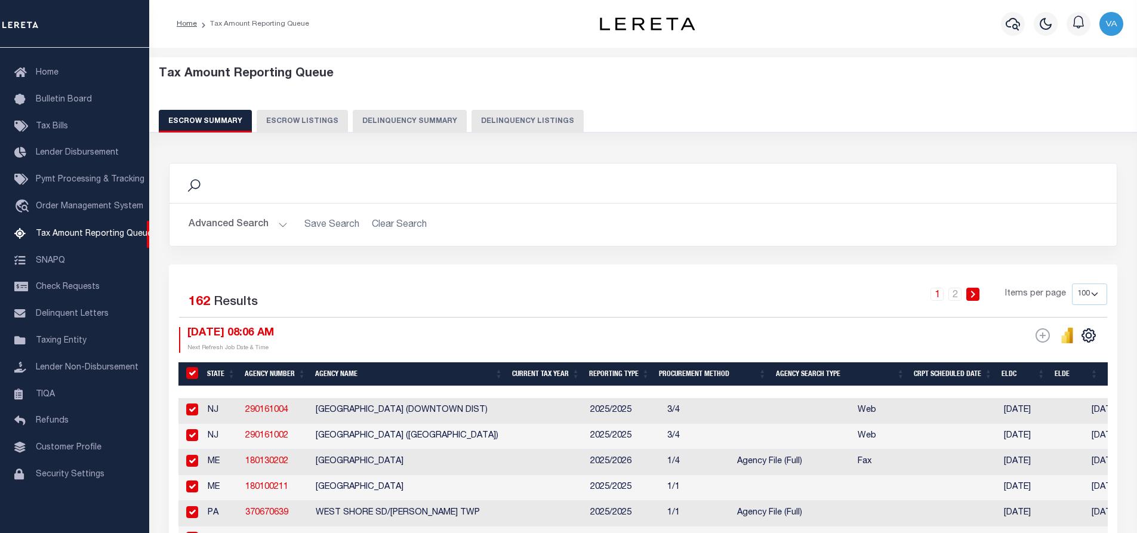
checkbox input "true"
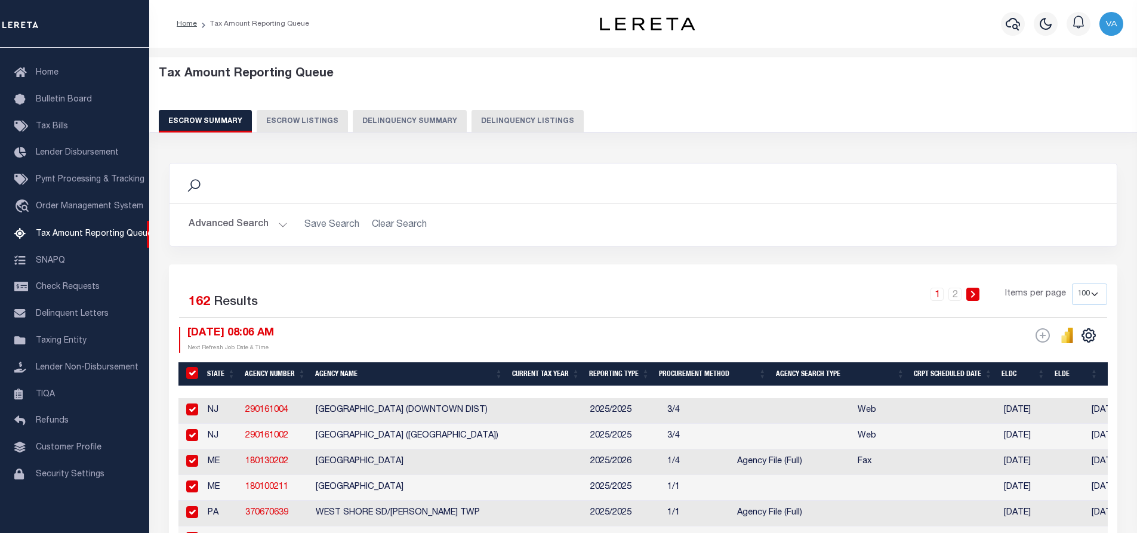
checkbox input "true"
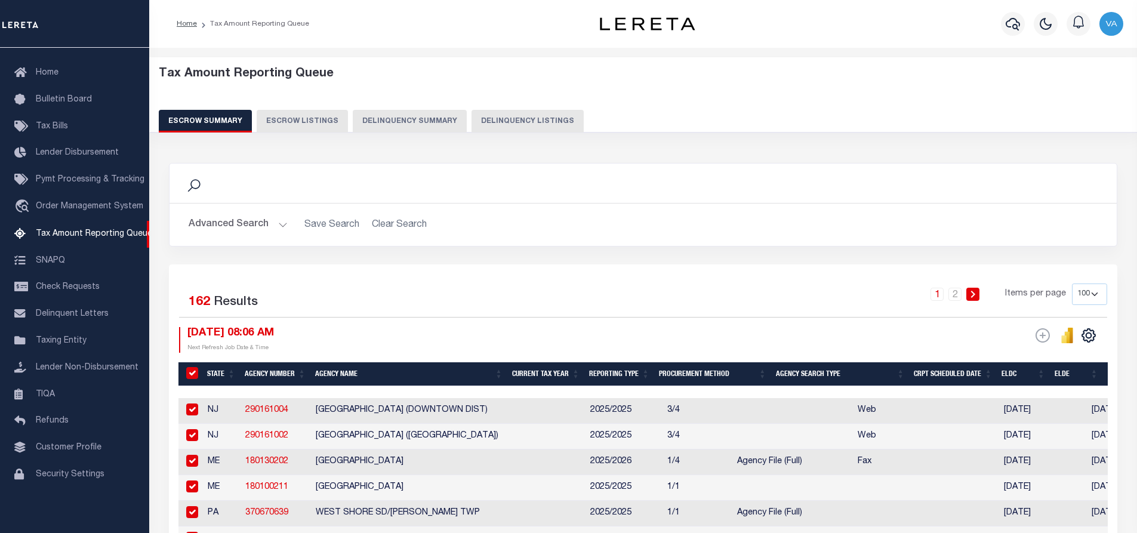
checkbox input "true"
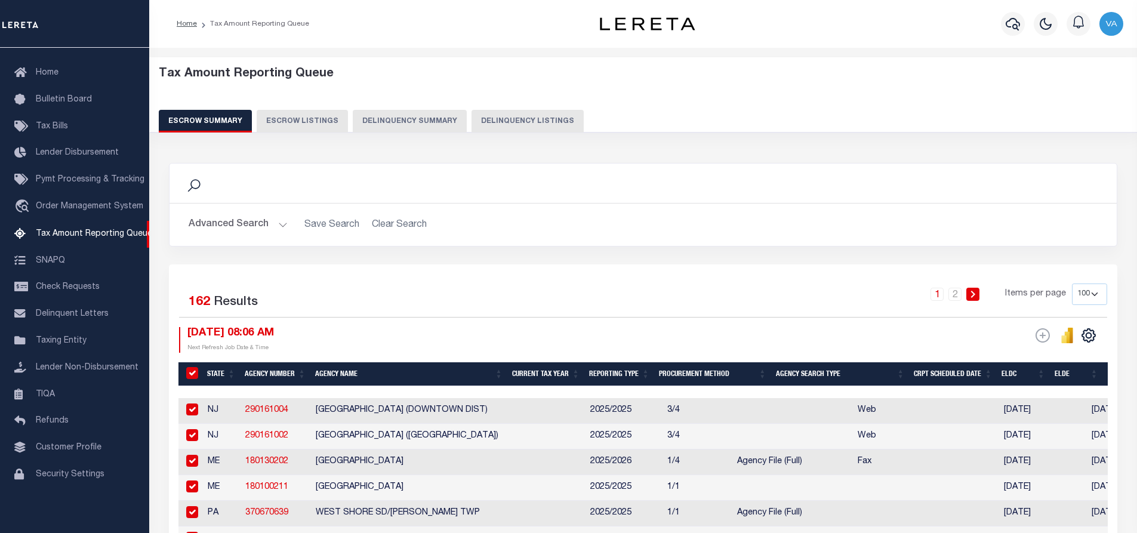
checkbox input "true"
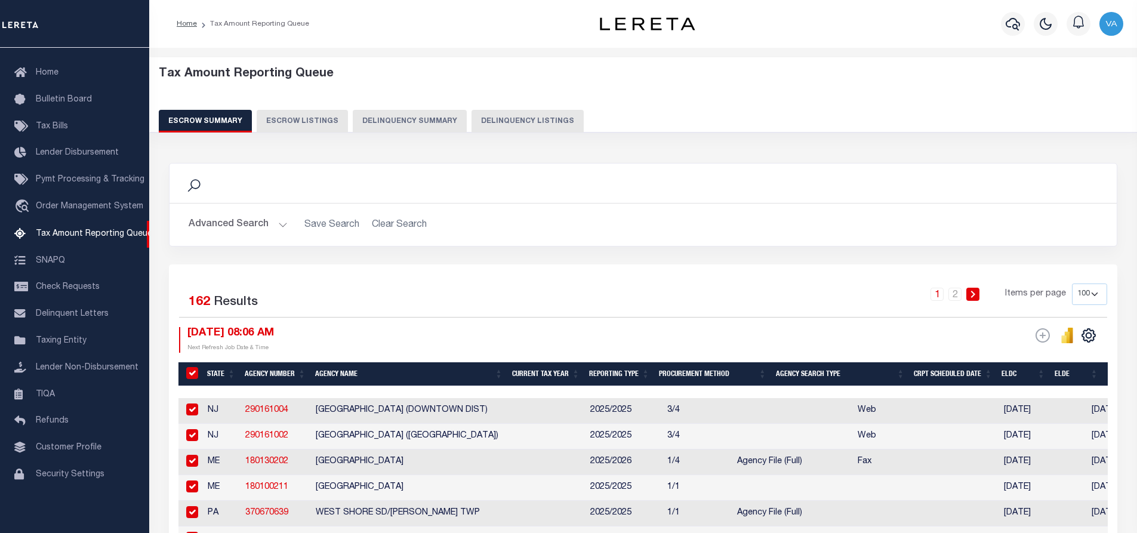
checkbox input "true"
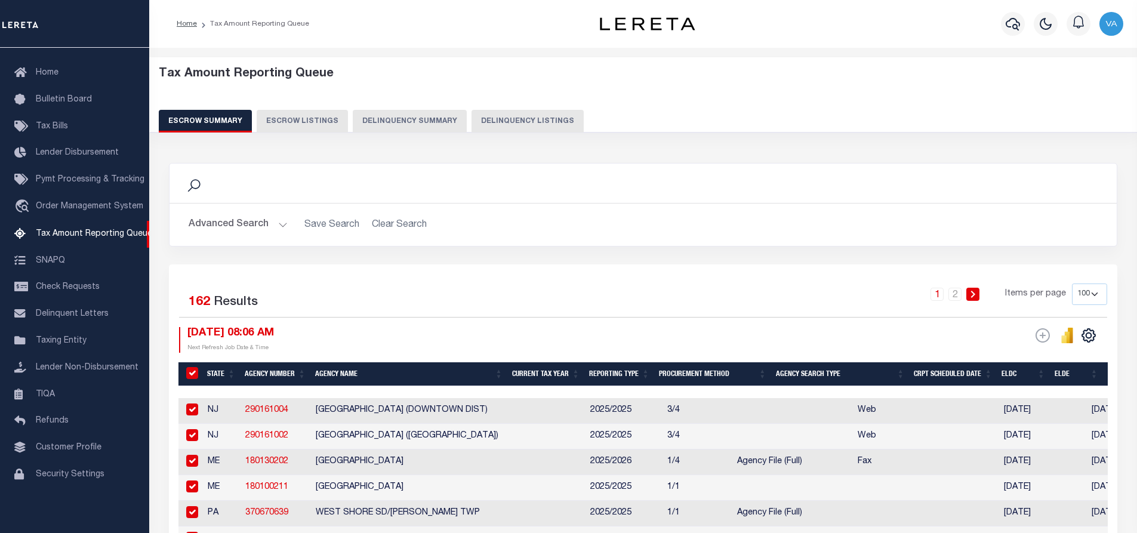
checkbox input "true"
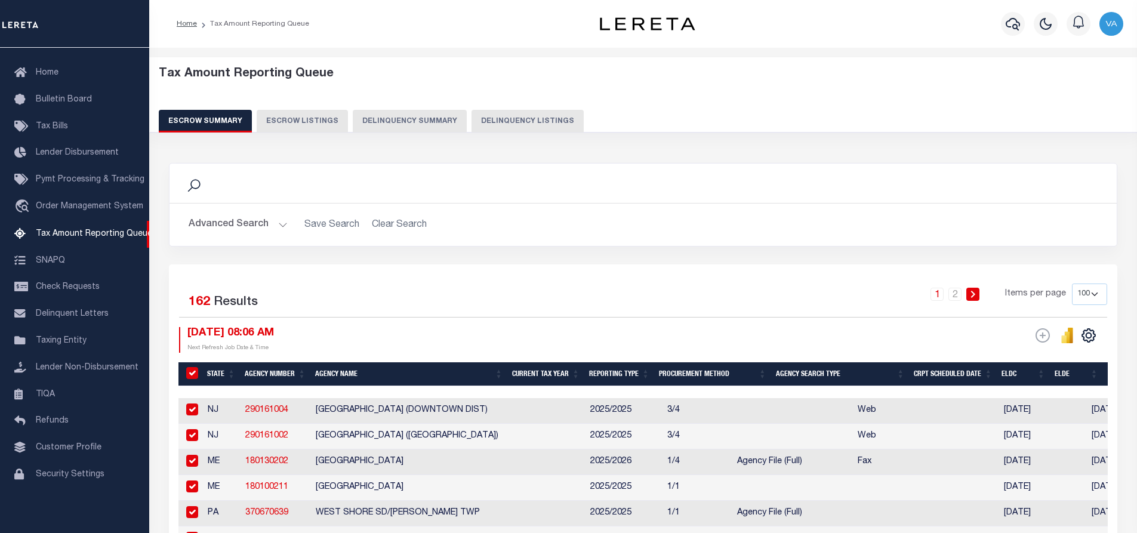
checkbox input "true"
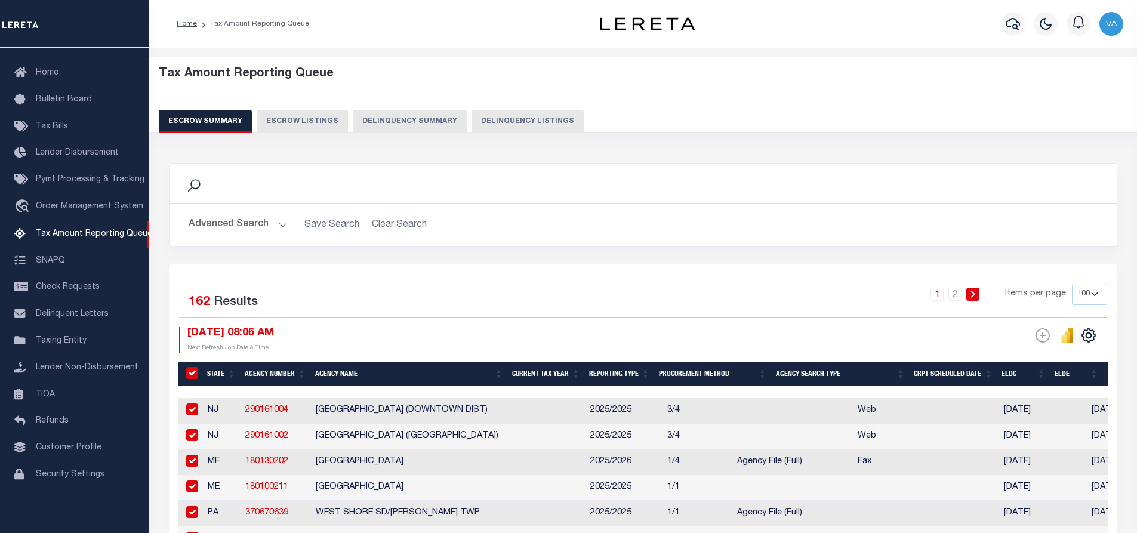
checkbox input "true"
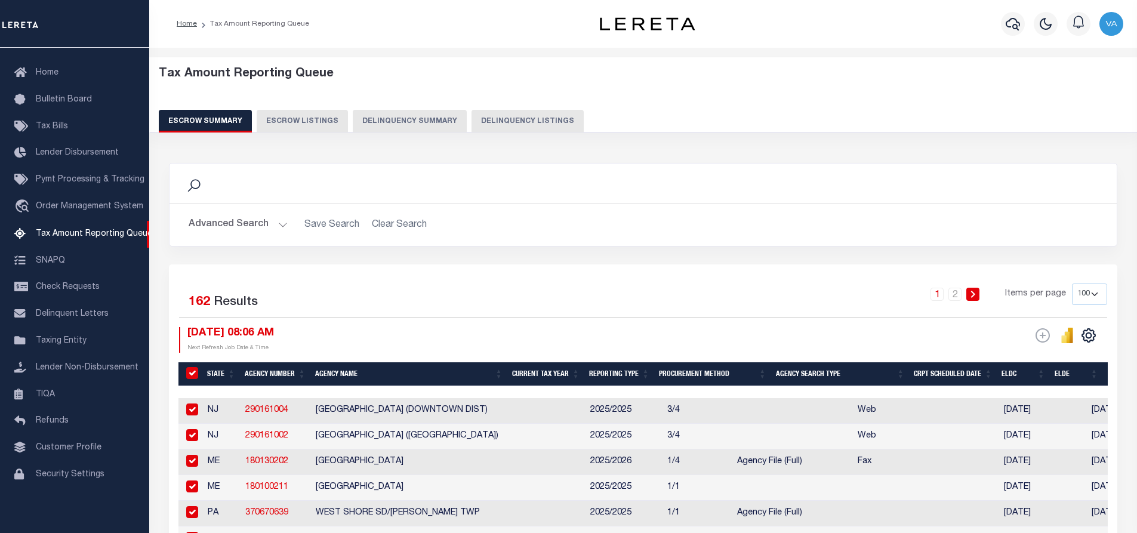
checkbox input "true"
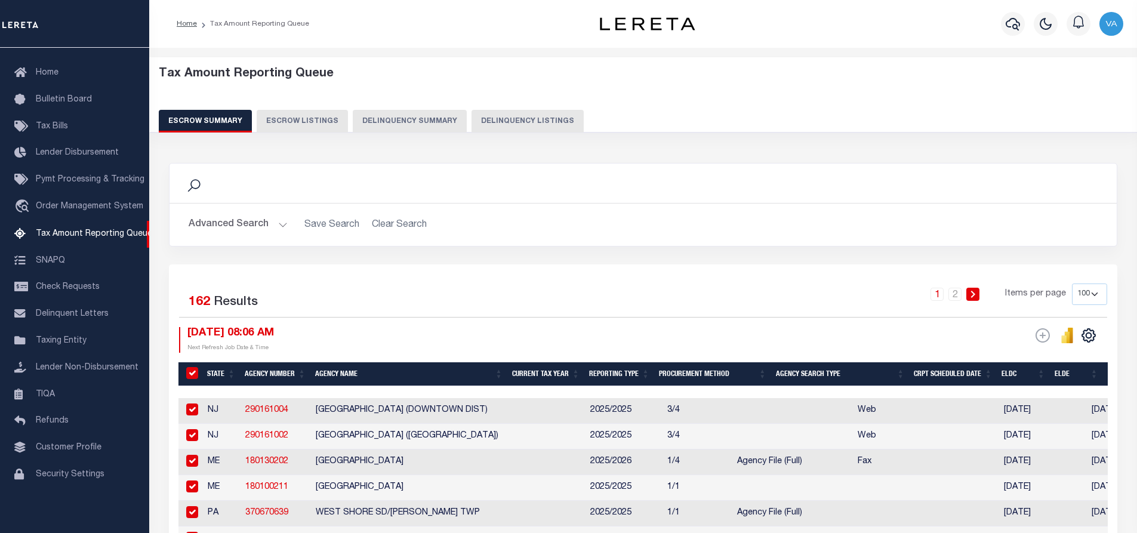
checkbox input "true"
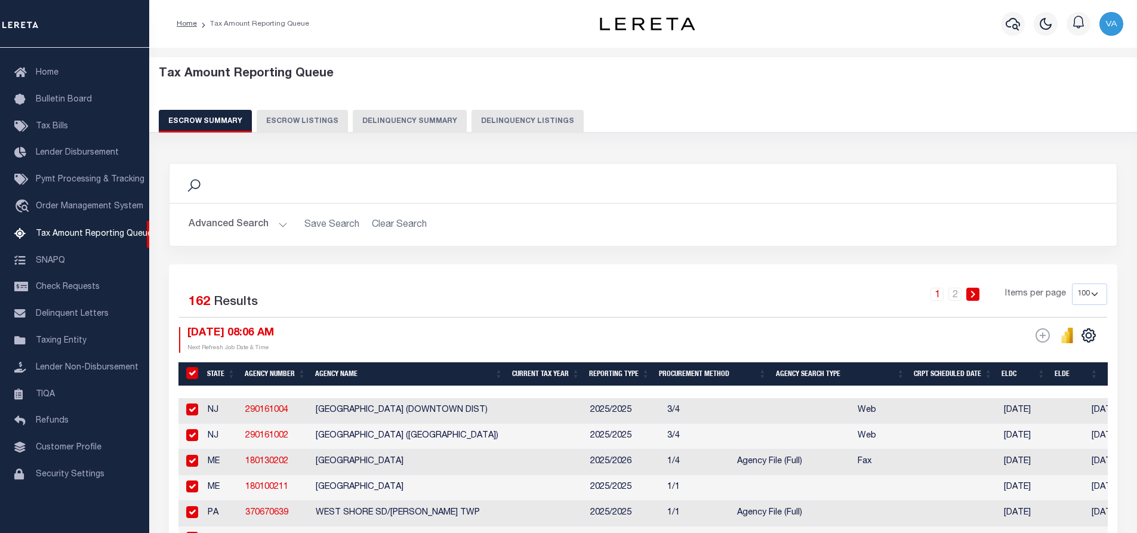
checkbox input "true"
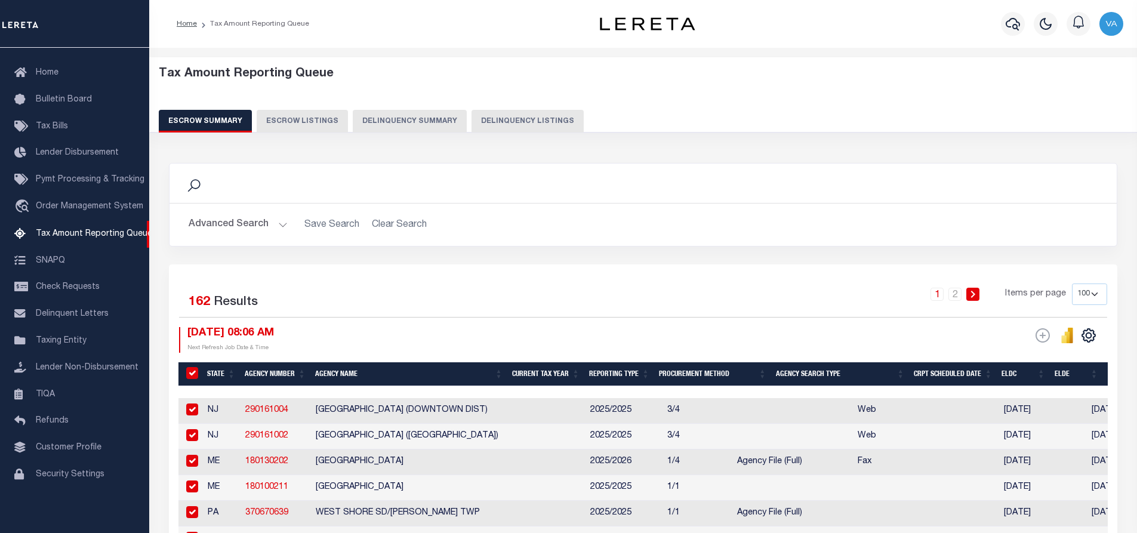
checkbox input "true"
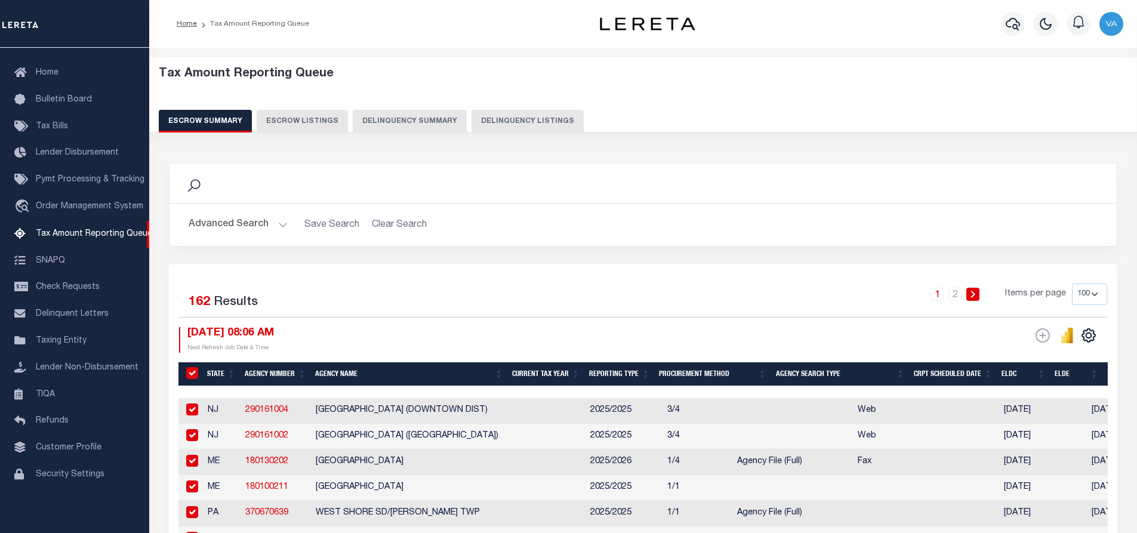
checkbox input "true"
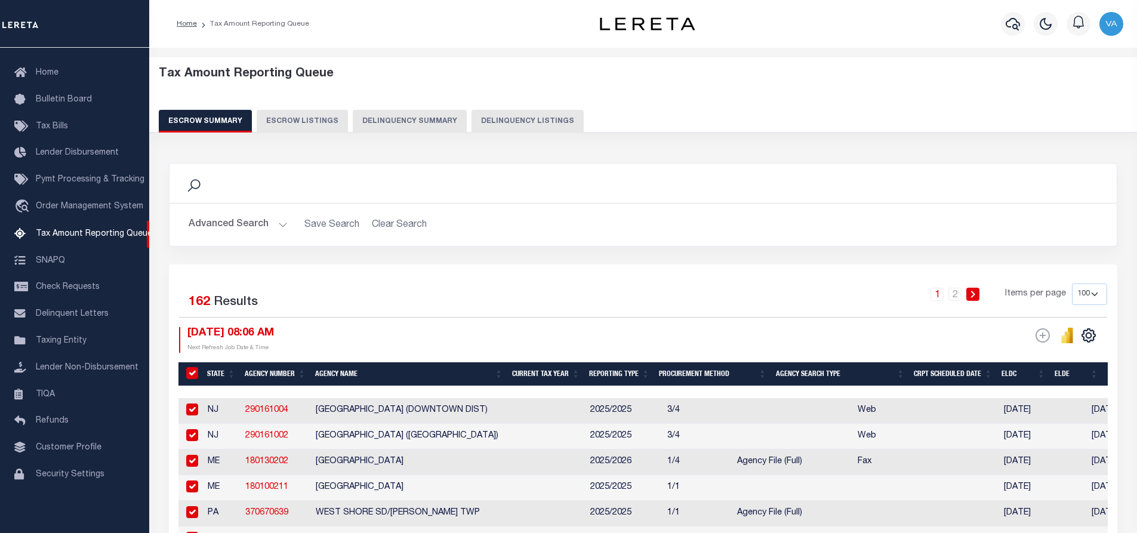
checkbox input "true"
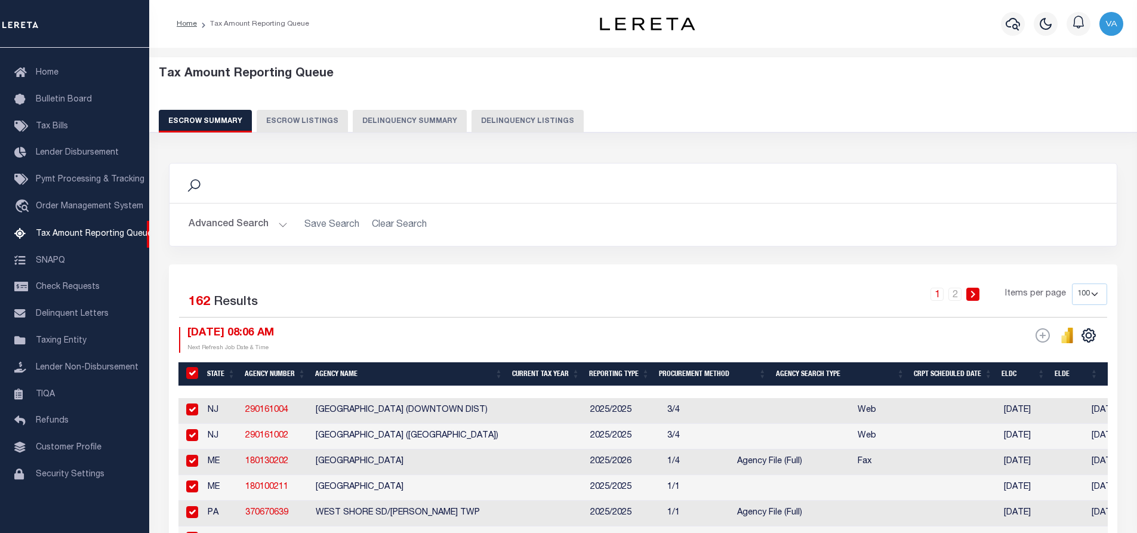
checkbox input "true"
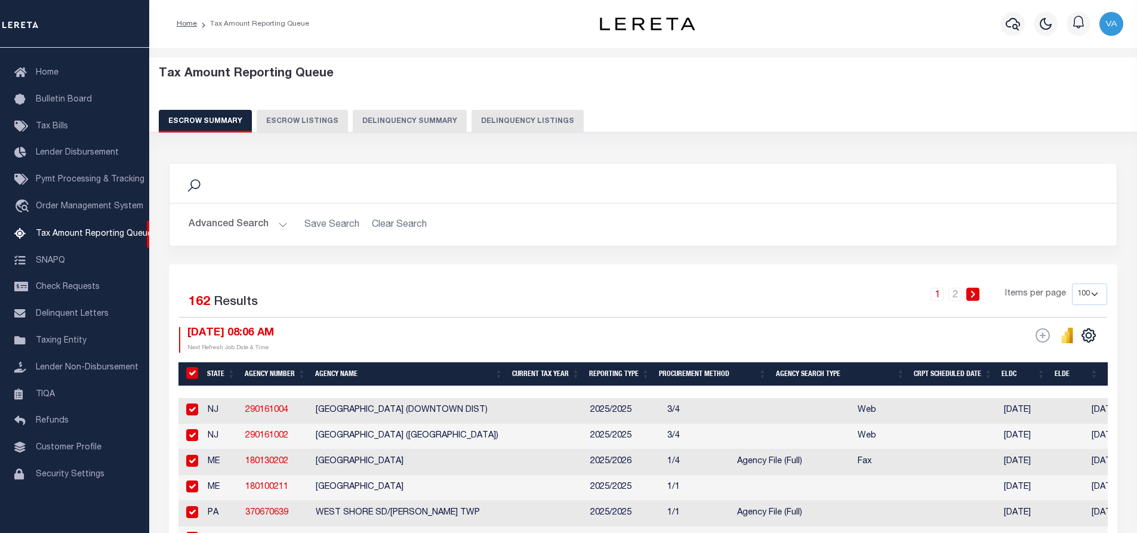
checkbox input "true"
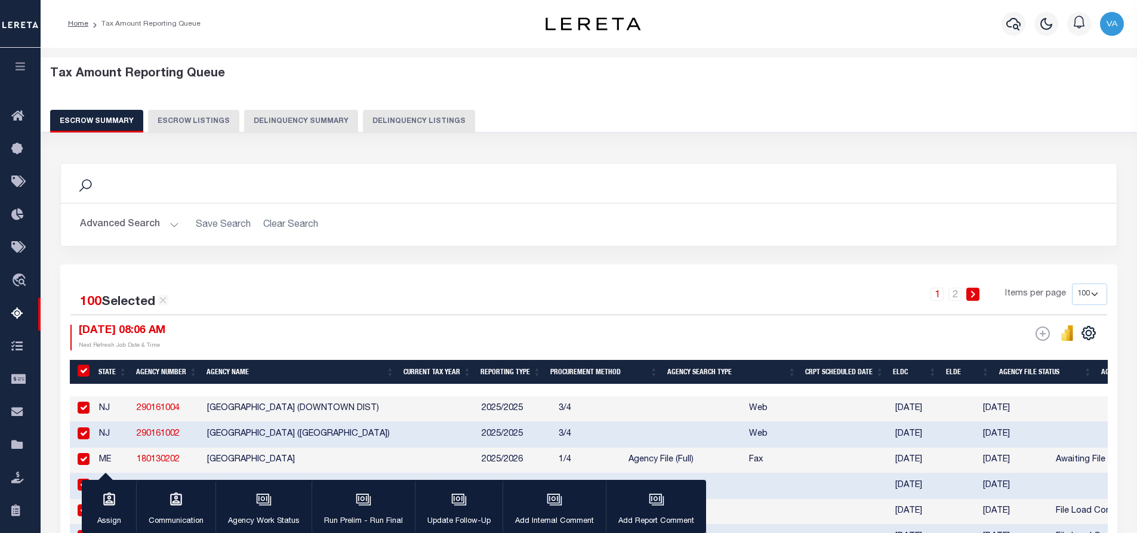
click at [81, 367] on input "&nbsp;" at bounding box center [84, 371] width 12 height 12
checkbox input "false"
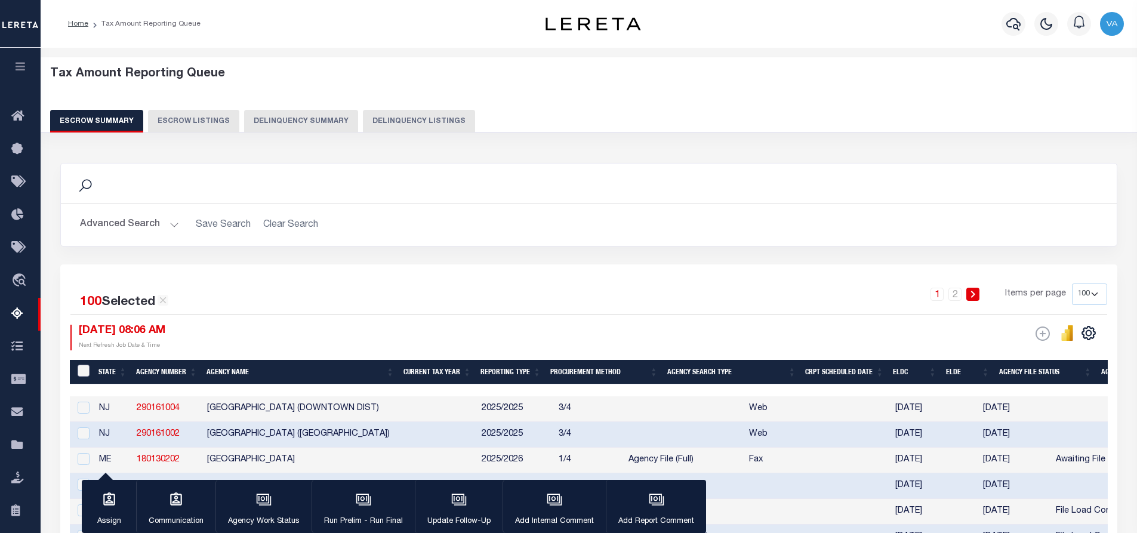
checkbox input "false"
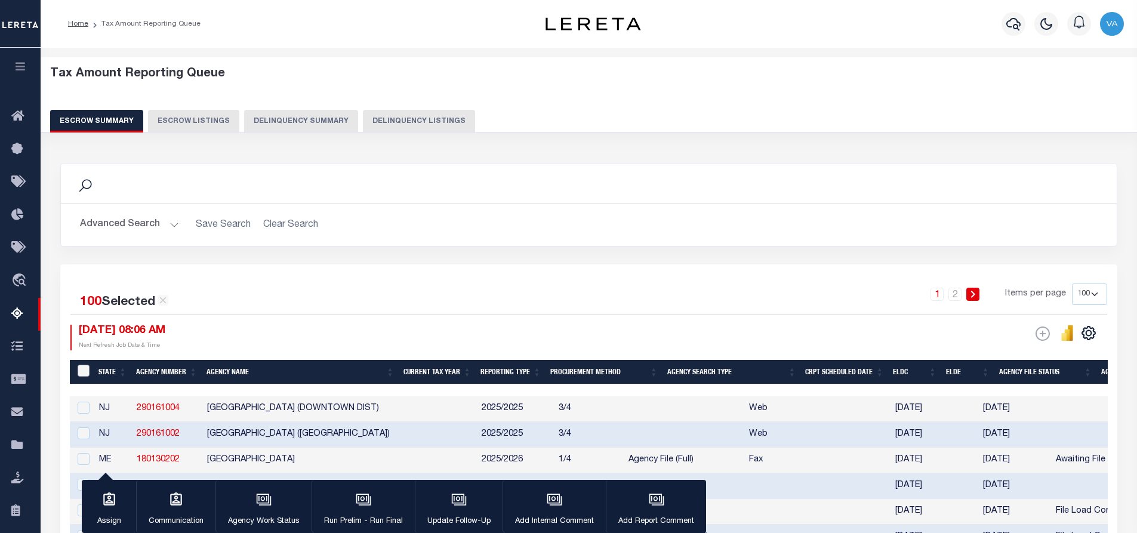
checkbox input "false"
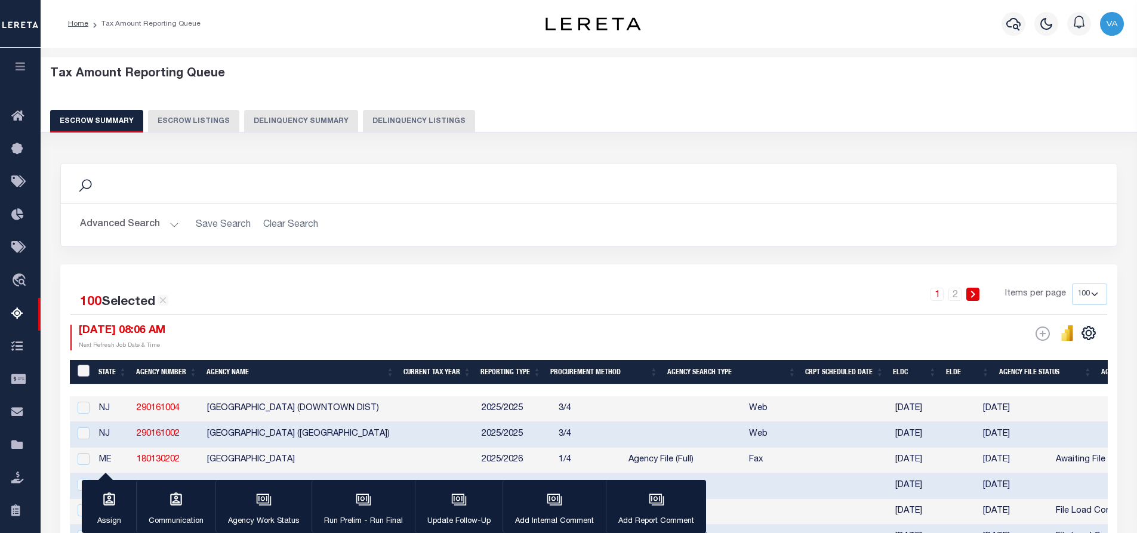
checkbox input "false"
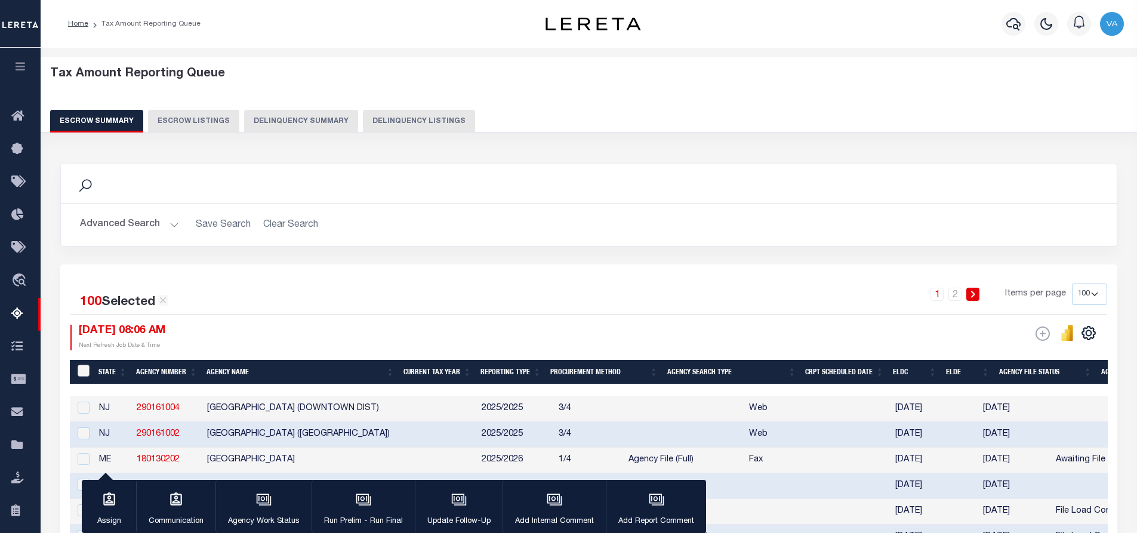
checkbox input "false"
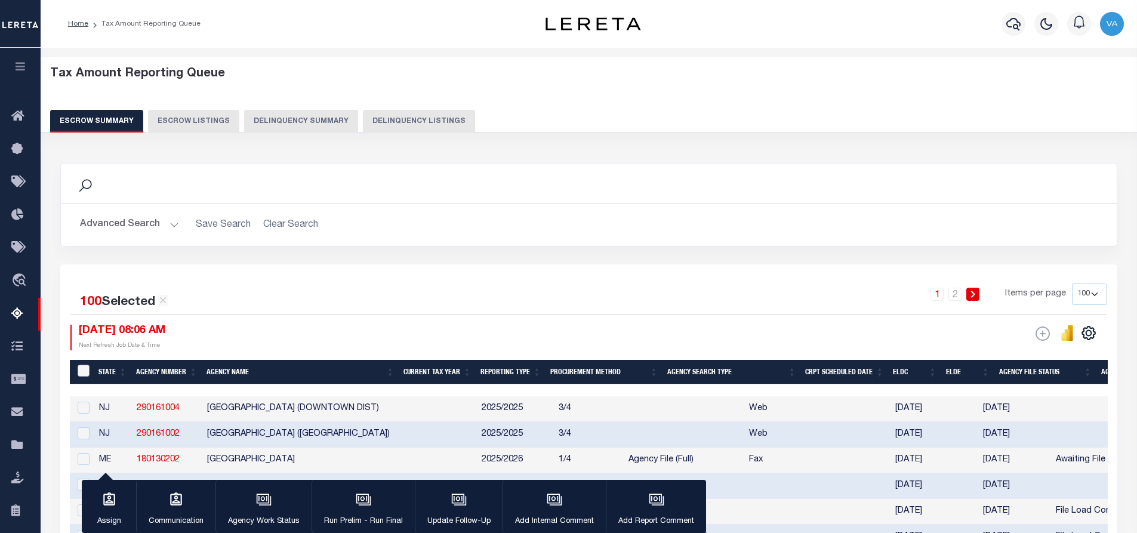
checkbox input "false"
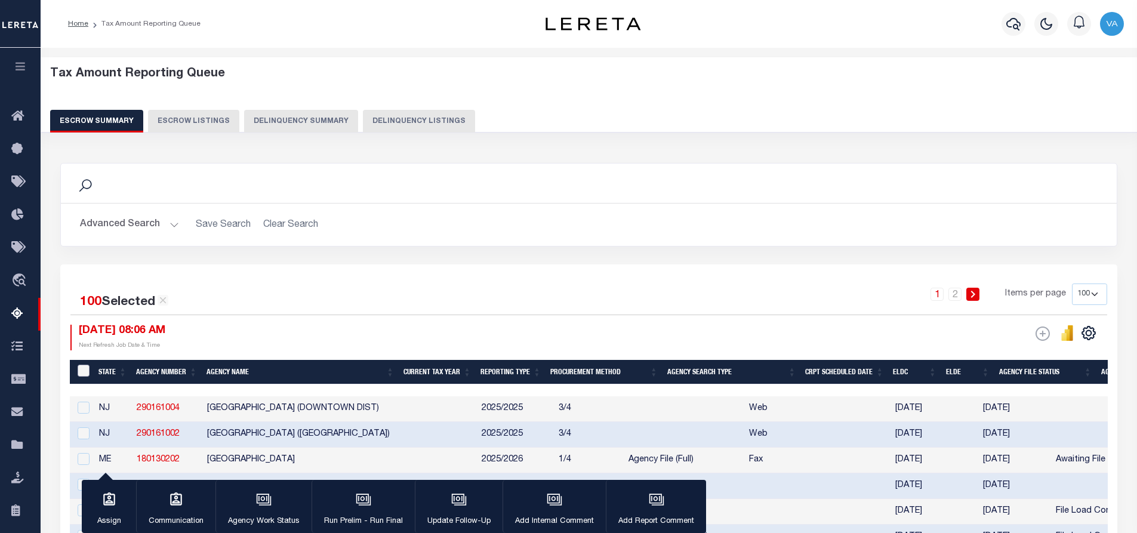
checkbox input "false"
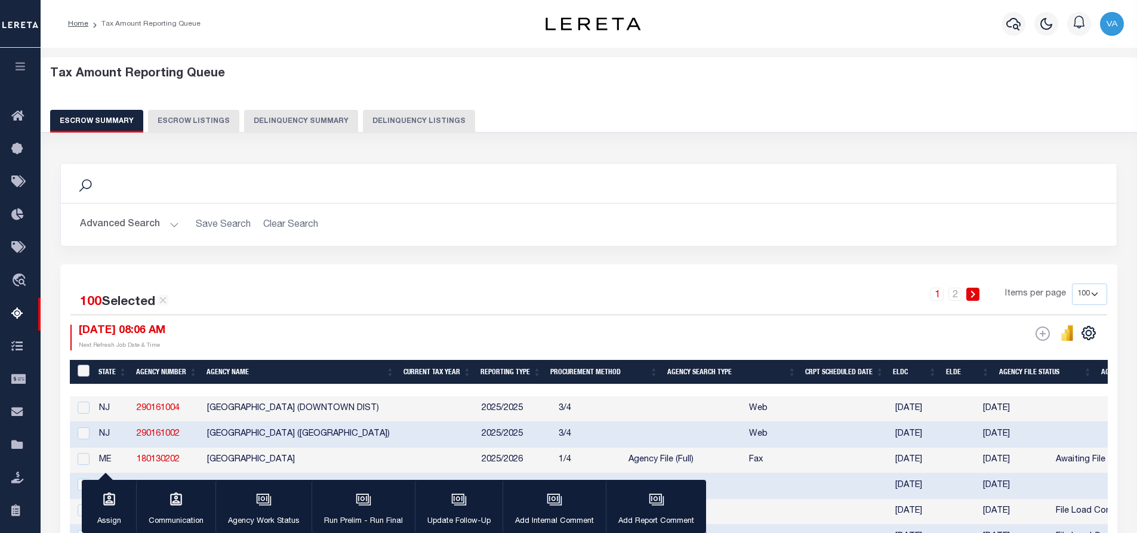
checkbox input "false"
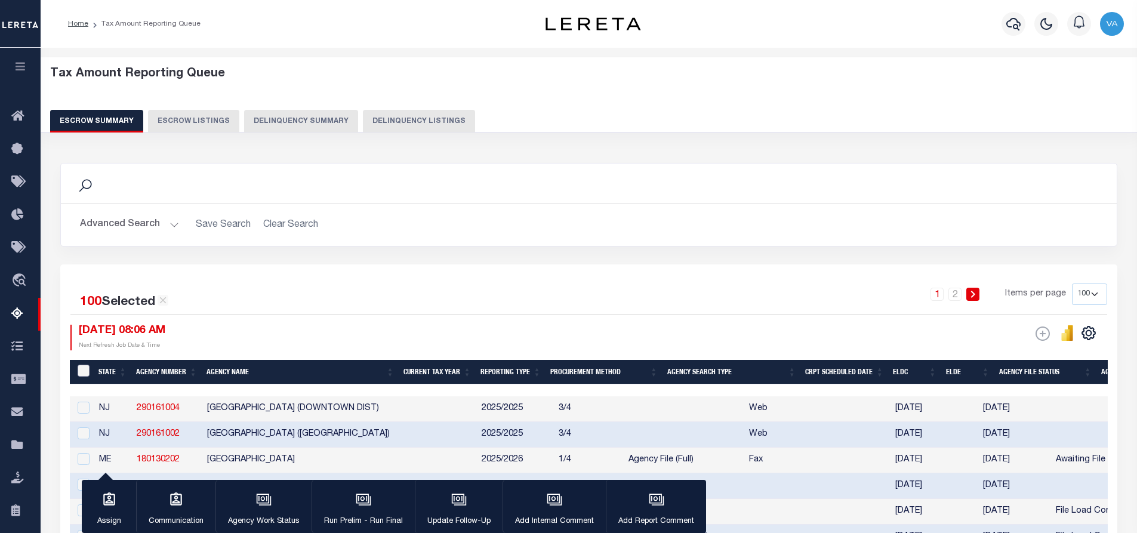
checkbox input "false"
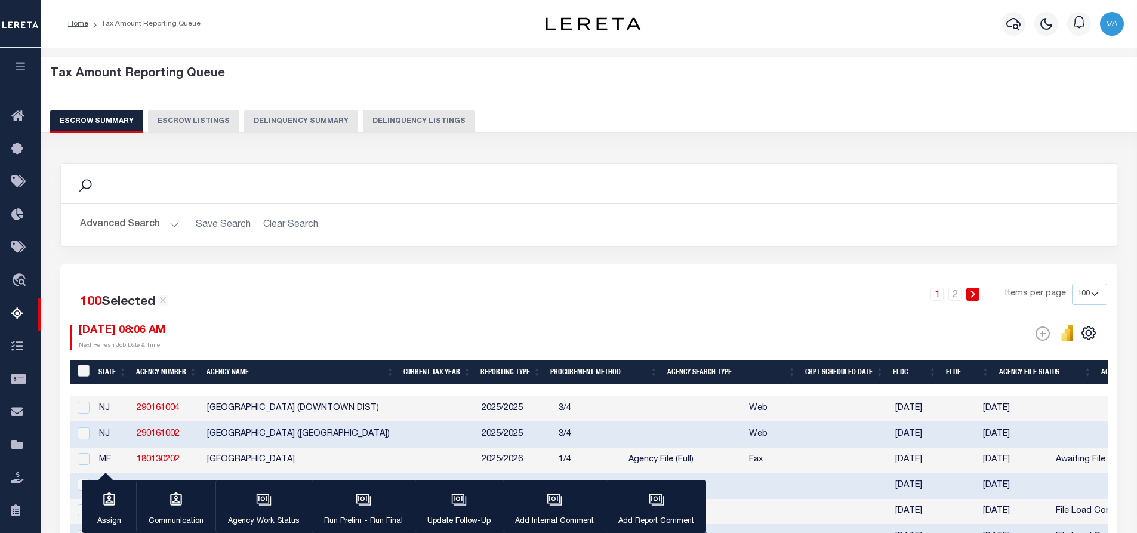
checkbox input "false"
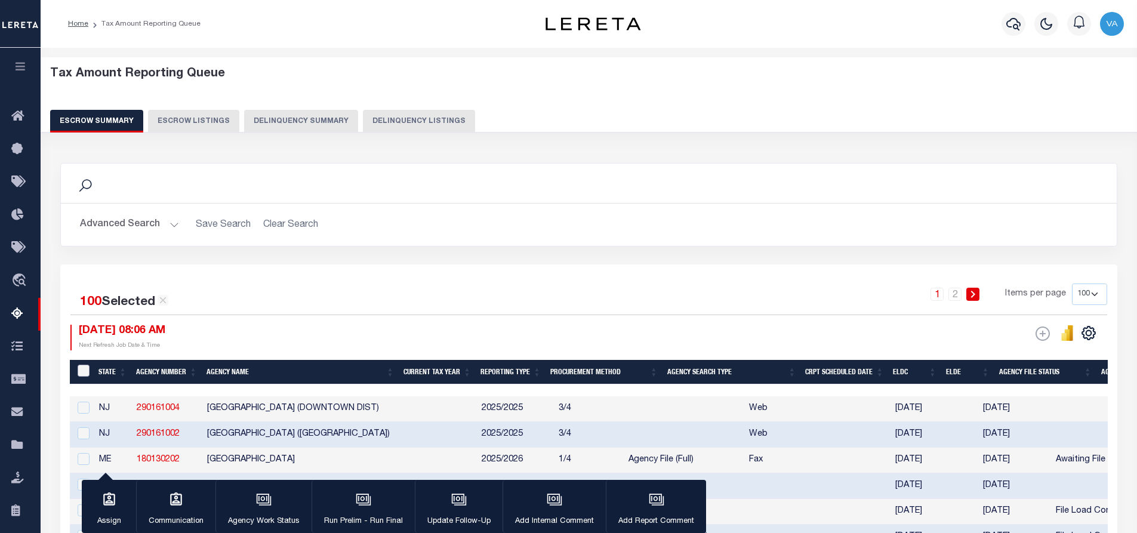
checkbox input "false"
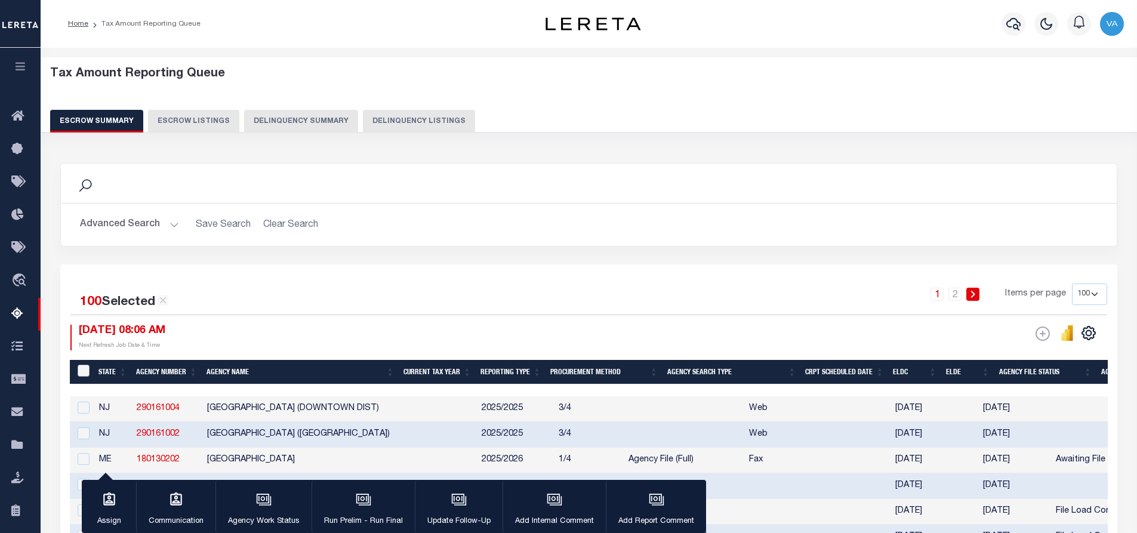
checkbox input "false"
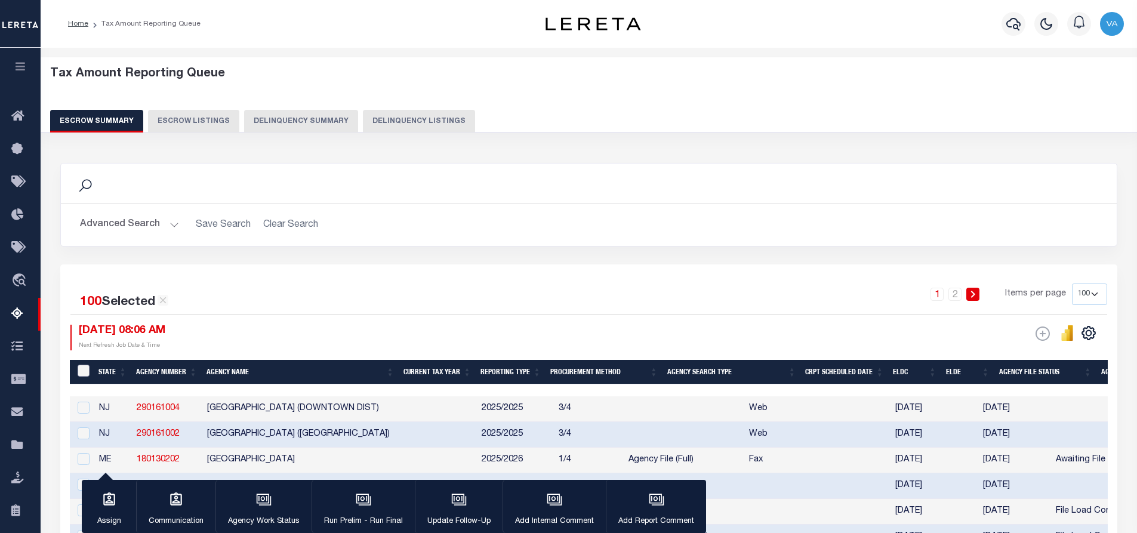
checkbox input "false"
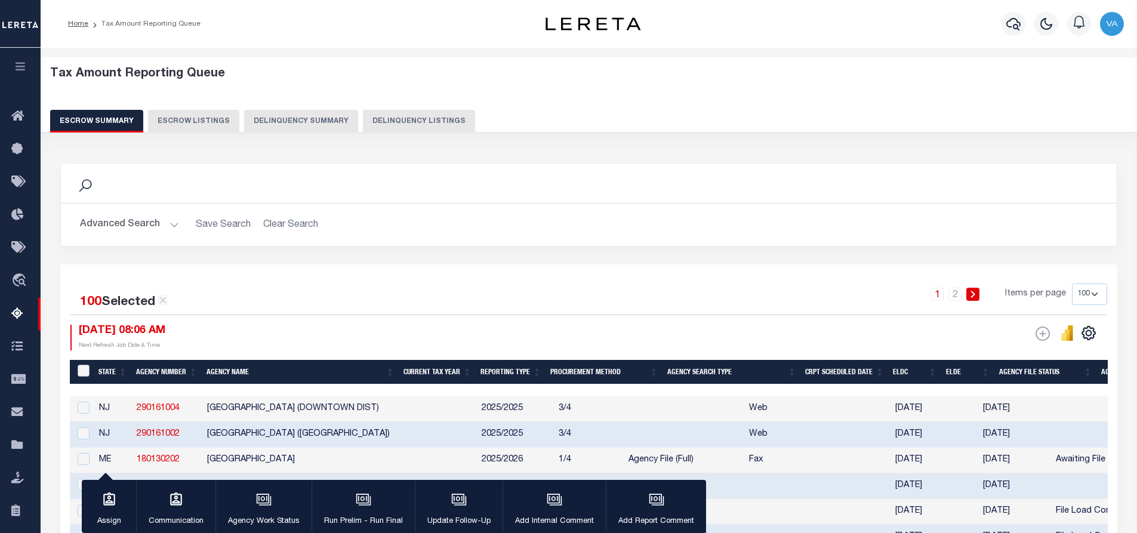
checkbox input "false"
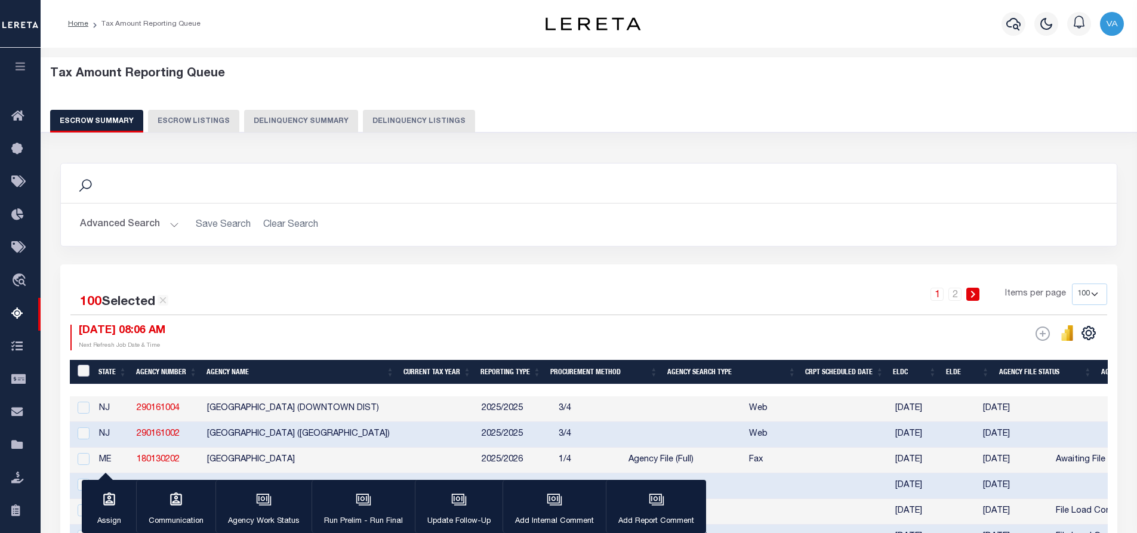
checkbox input "false"
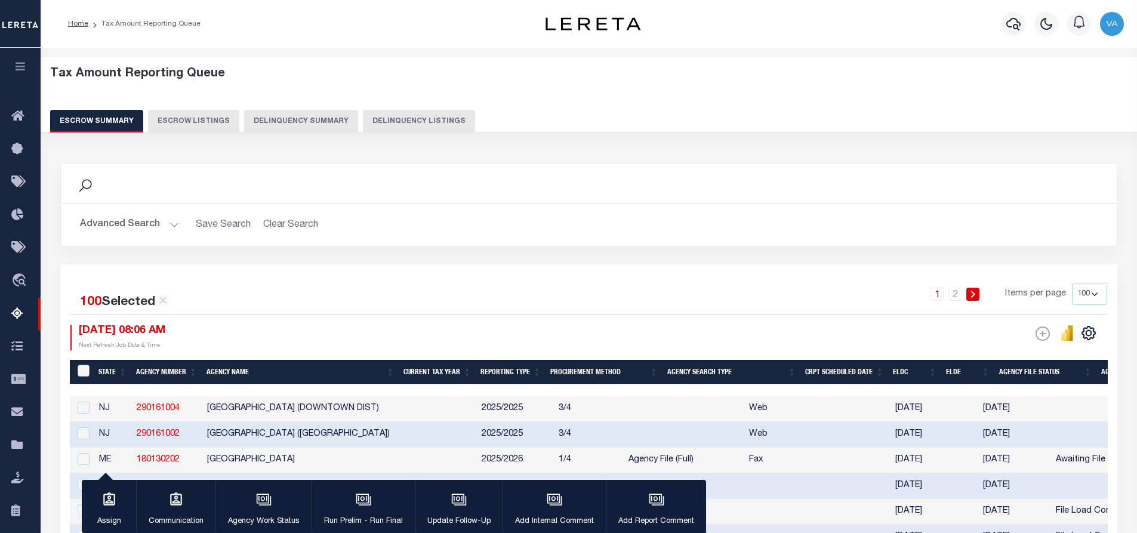
checkbox input "false"
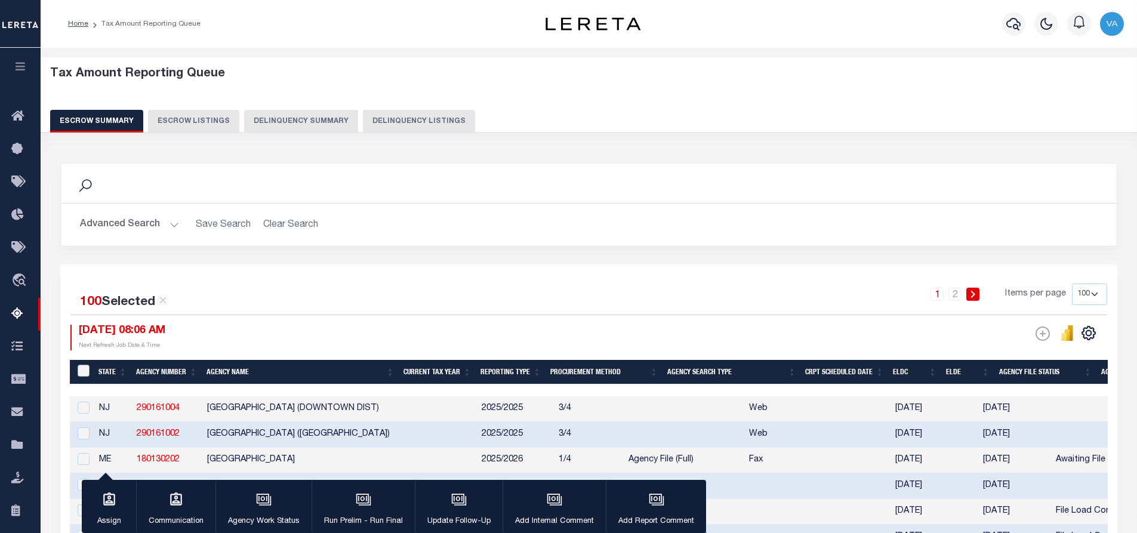
checkbox input "false"
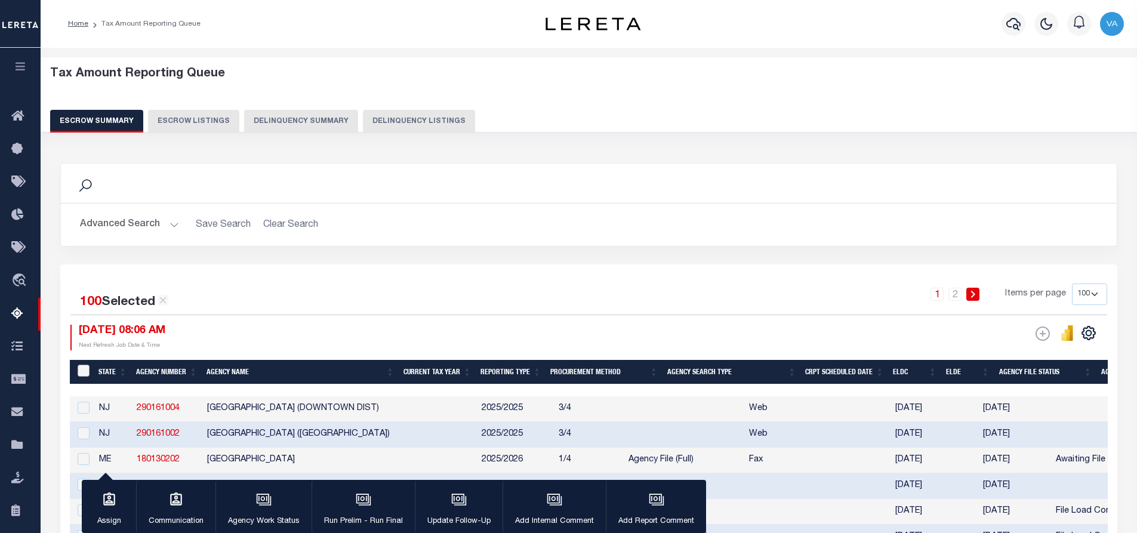
checkbox input "false"
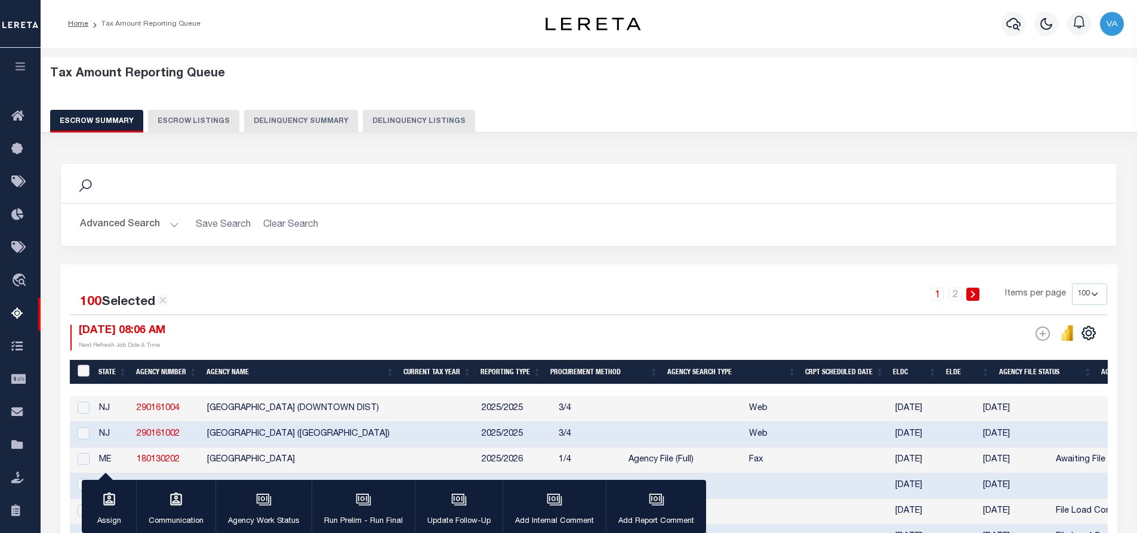
checkbox input "false"
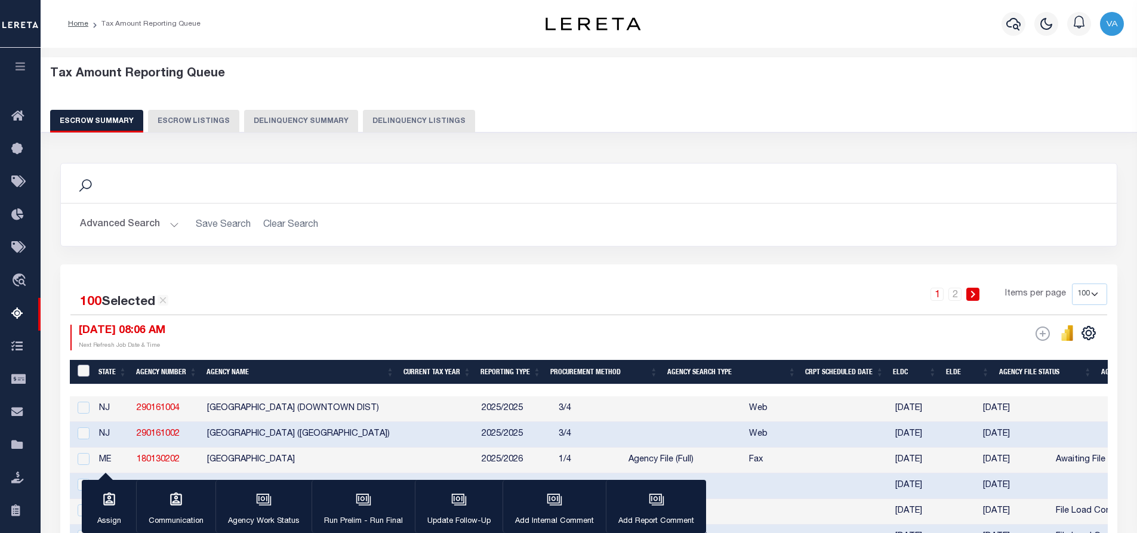
checkbox input "false"
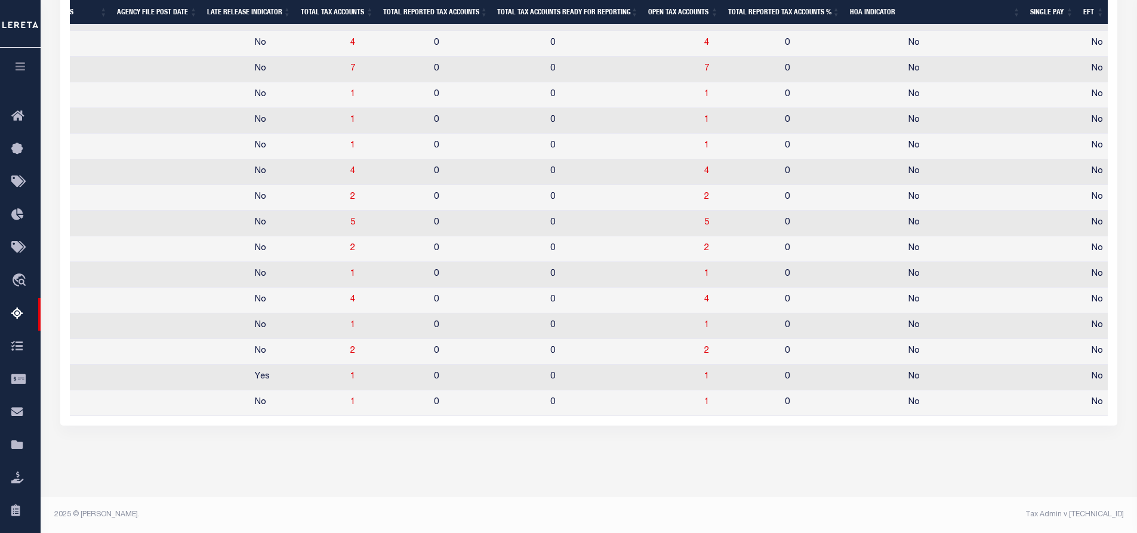
scroll to position [0, 1500]
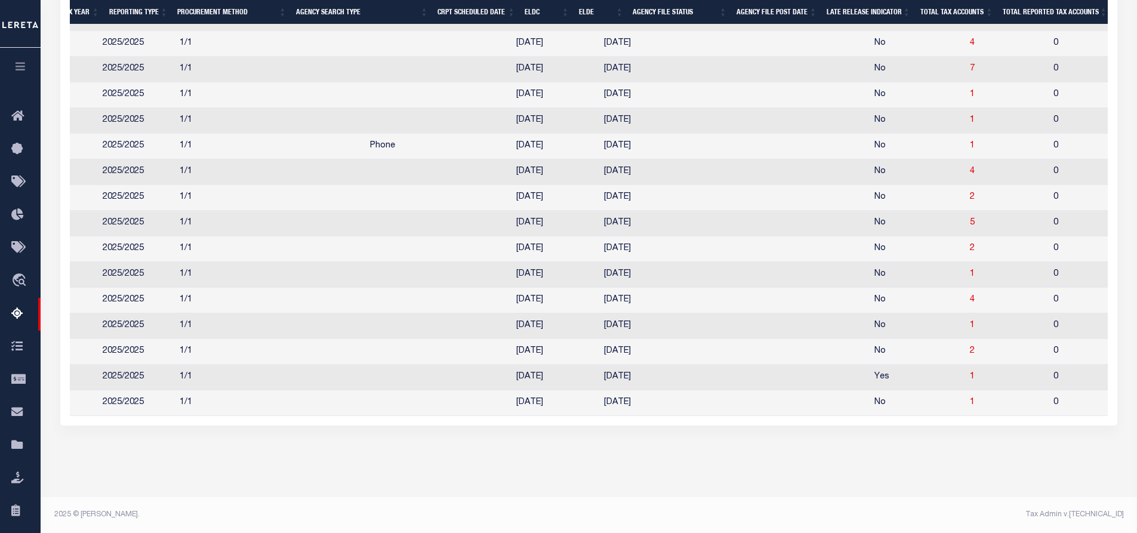
drag, startPoint x: 588, startPoint y: 387, endPoint x: 649, endPoint y: 388, distance: 60.9
click at [649, 390] on tr "PA 370026608 CHARTIERS VALLEY SD/BRIDGEVILLE BORO 2025/2025 1/1 08/06/2025 08/2…" at bounding box center [1135, 403] width 2889 height 26
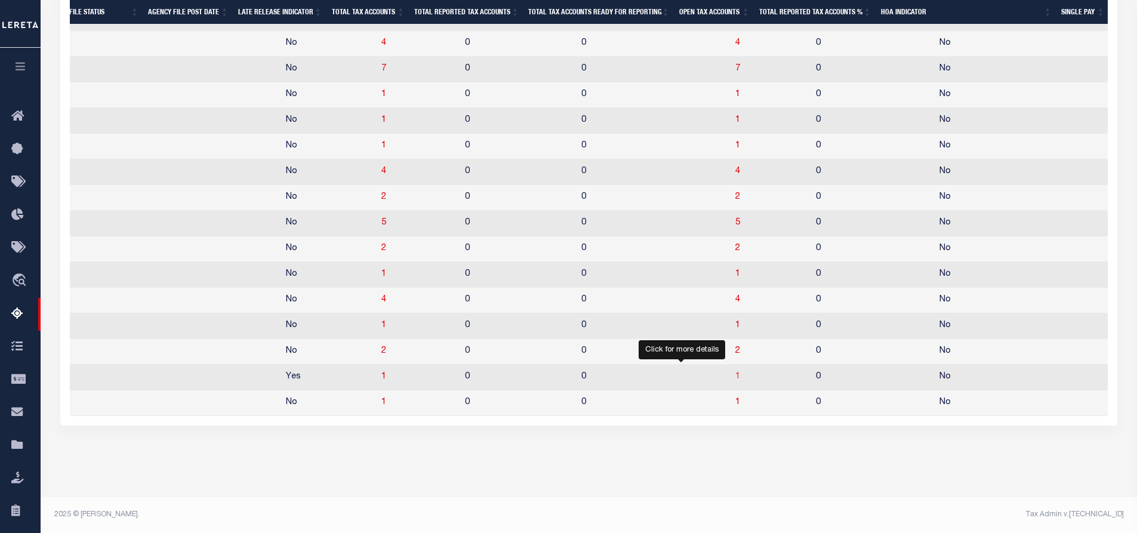
click at [736, 373] on span "1" at bounding box center [738, 377] width 5 height 8
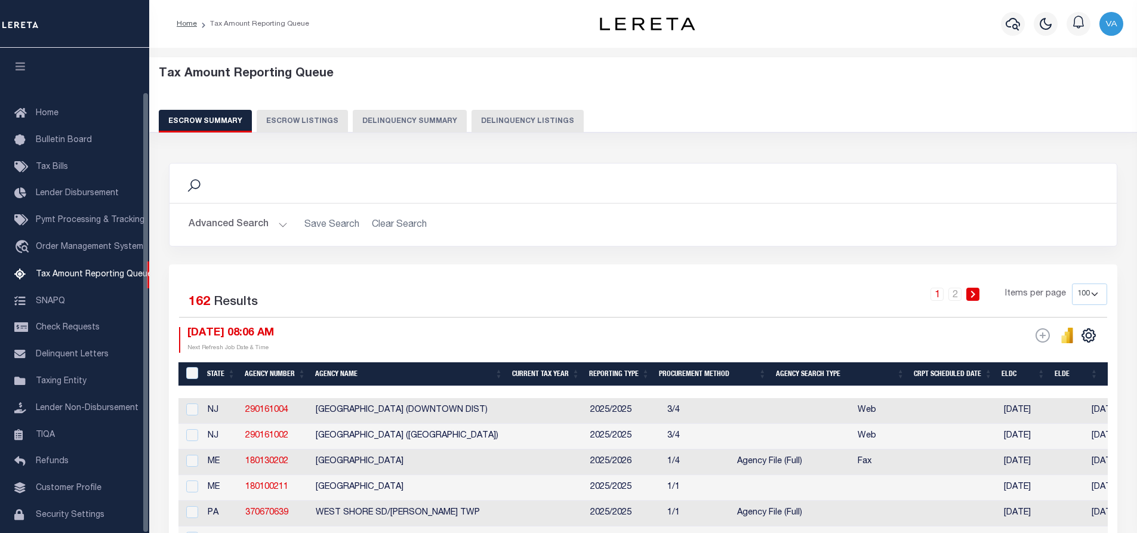
select select "100"
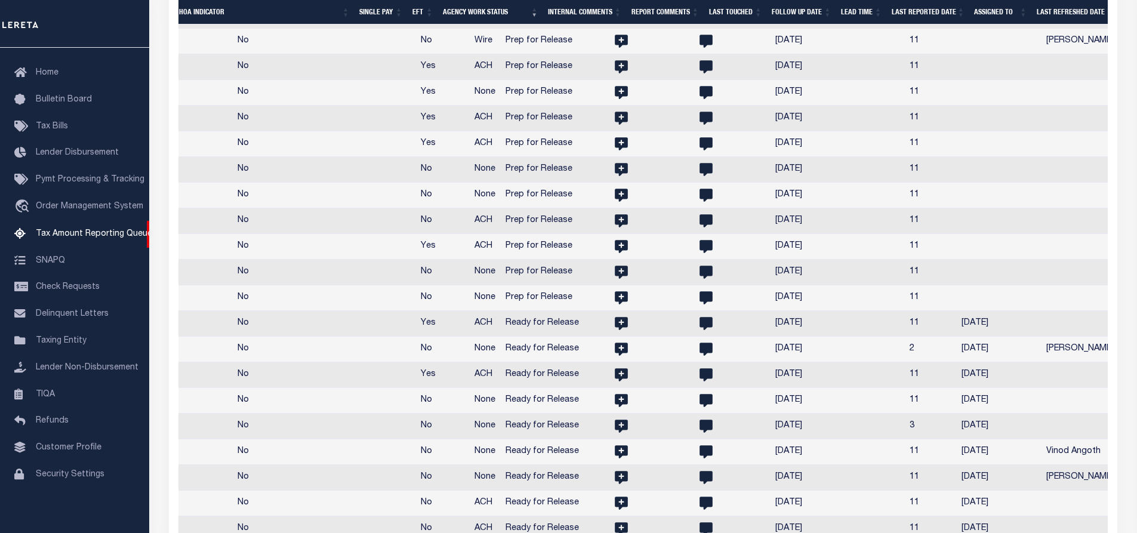
scroll to position [0, 1855]
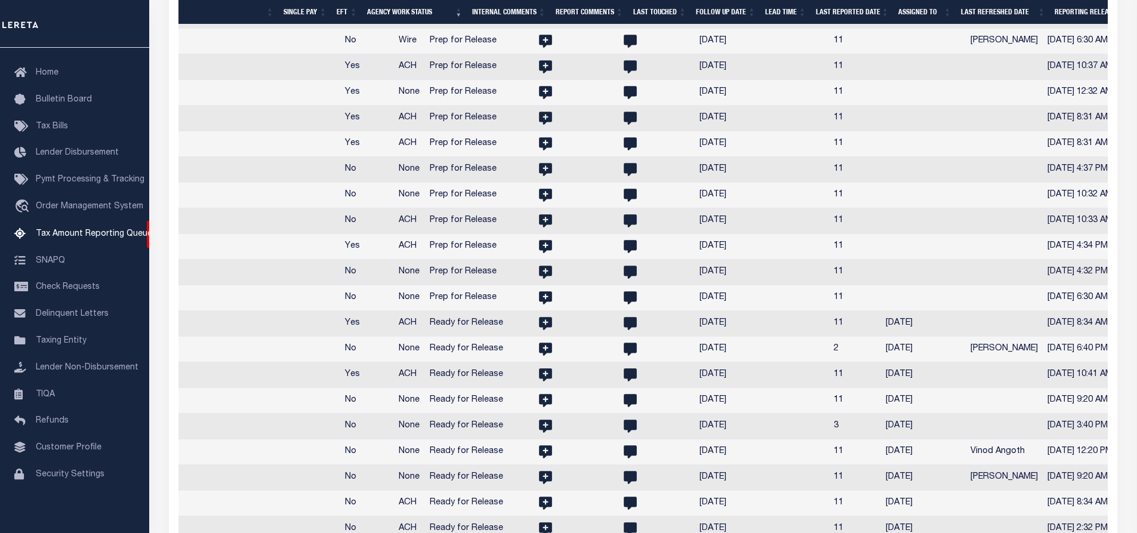
click at [881, 152] on td at bounding box center [923, 144] width 85 height 26
checkbox input "true"
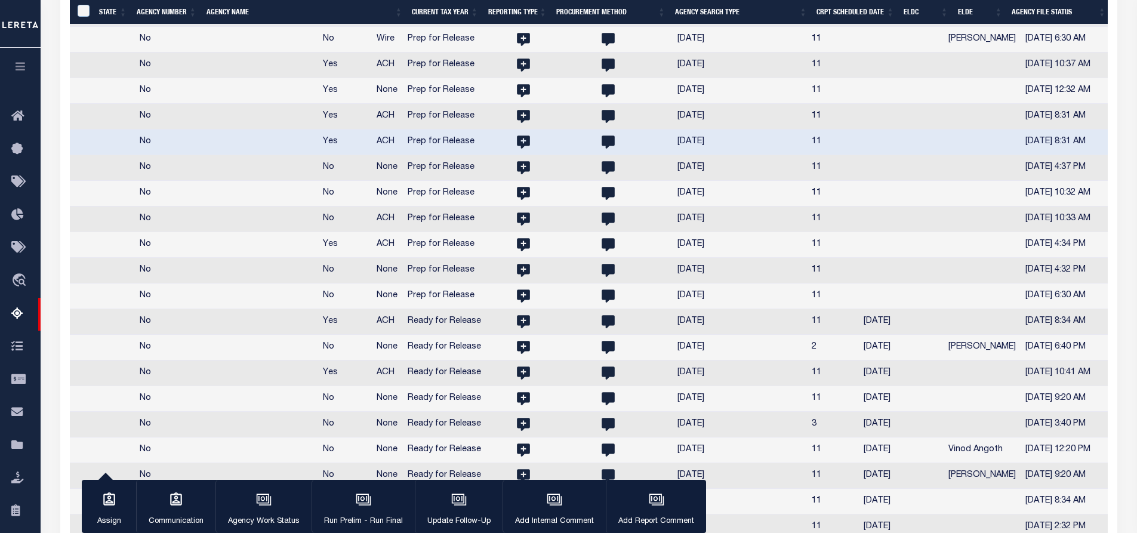
scroll to position [0, 1768]
